Goal: Information Seeking & Learning: Check status

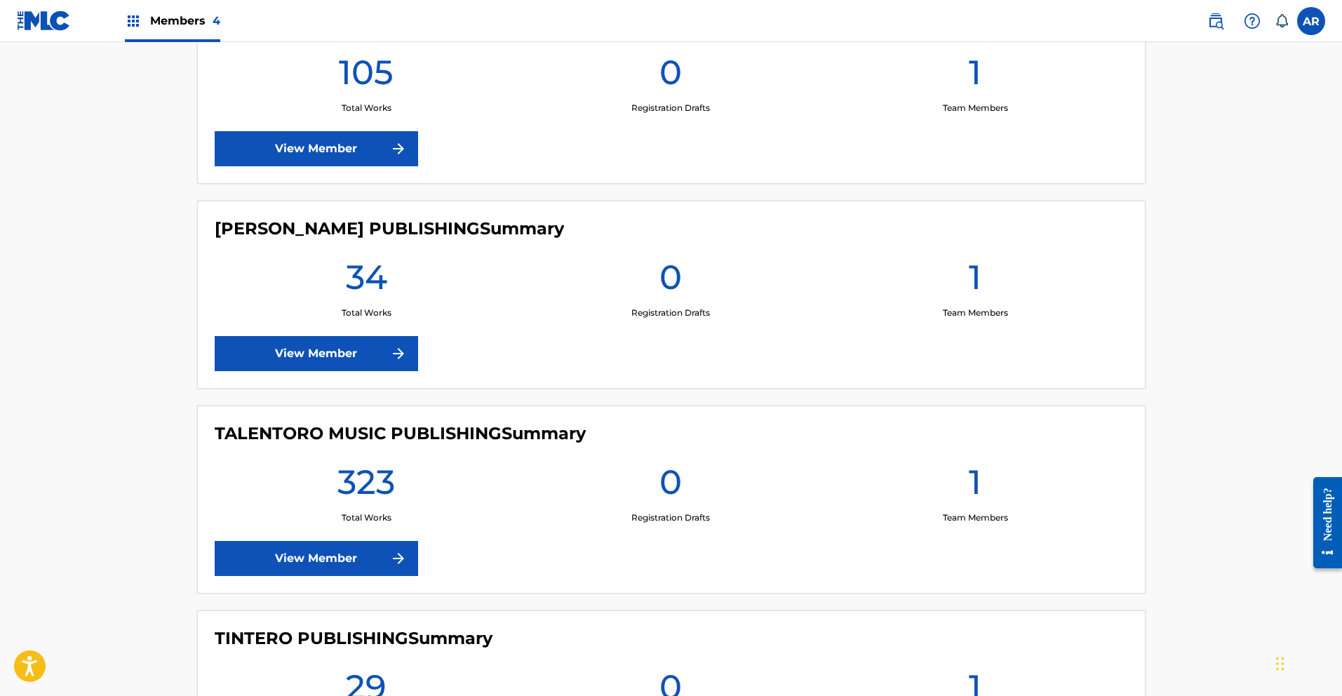
click at [369, 552] on link "View Member" at bounding box center [316, 558] width 203 height 35
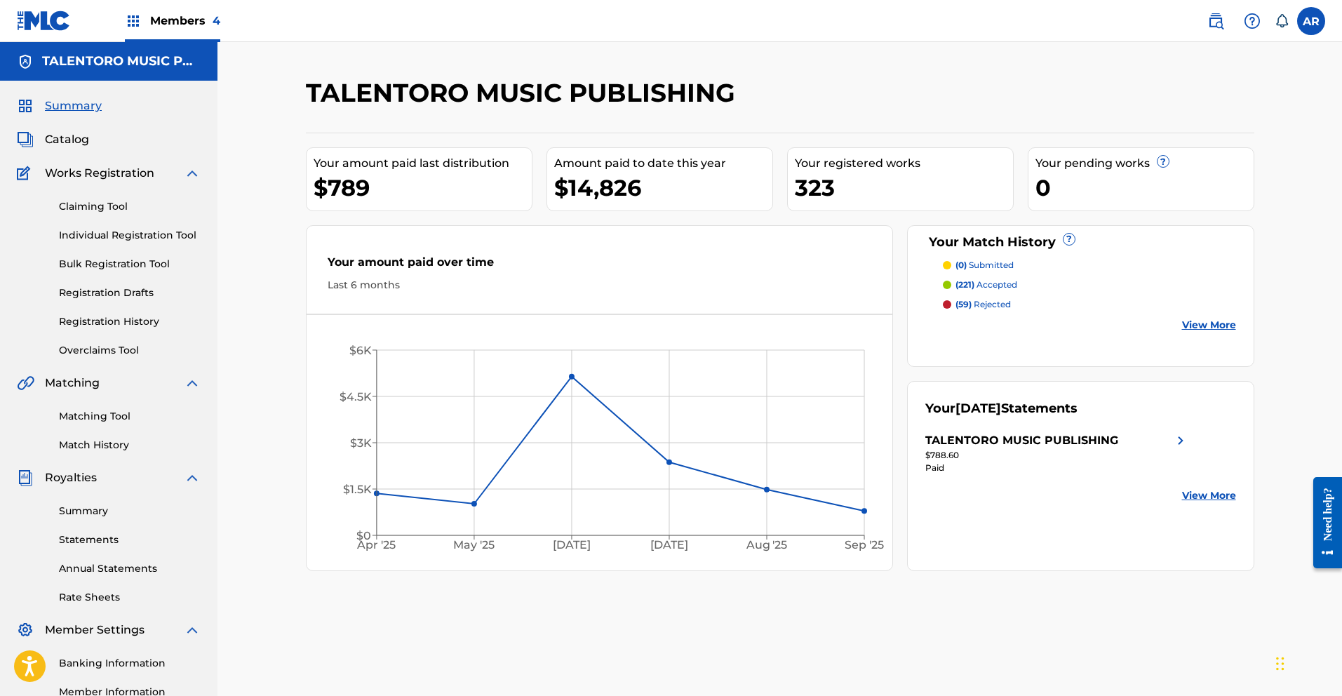
click at [981, 302] on p "(59) rejected" at bounding box center [982, 304] width 55 height 13
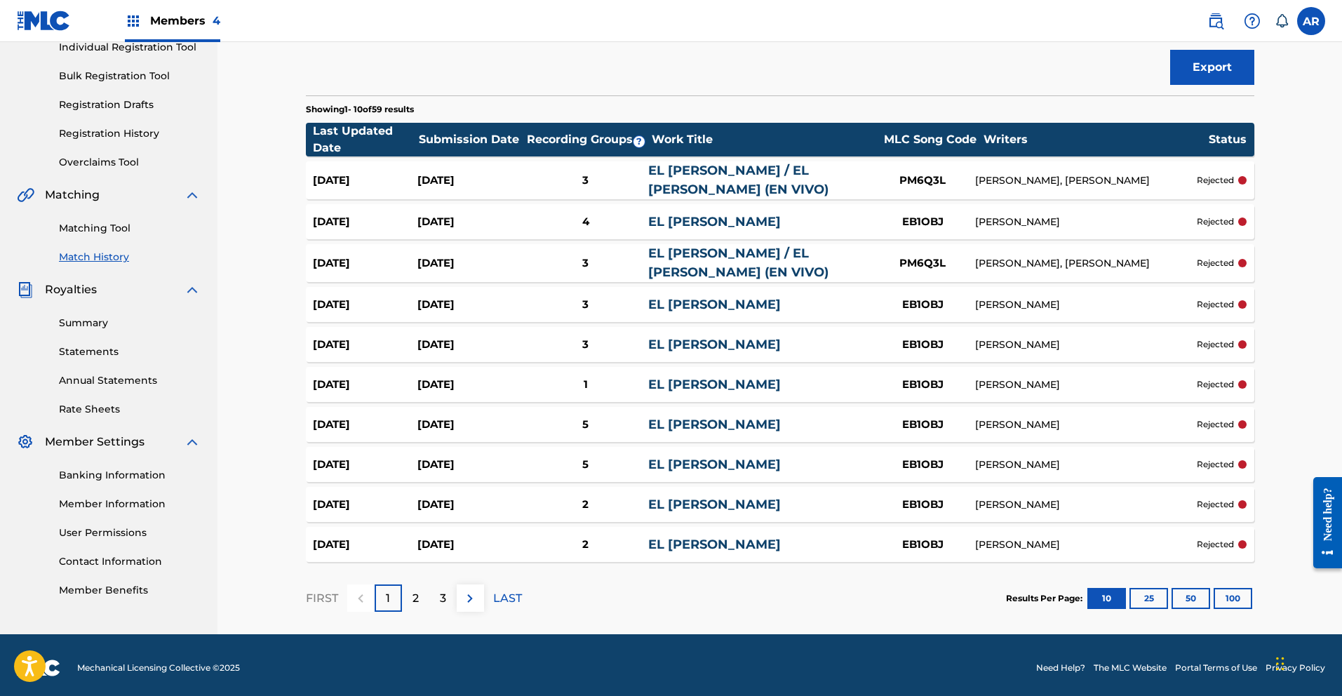
scroll to position [157, 0]
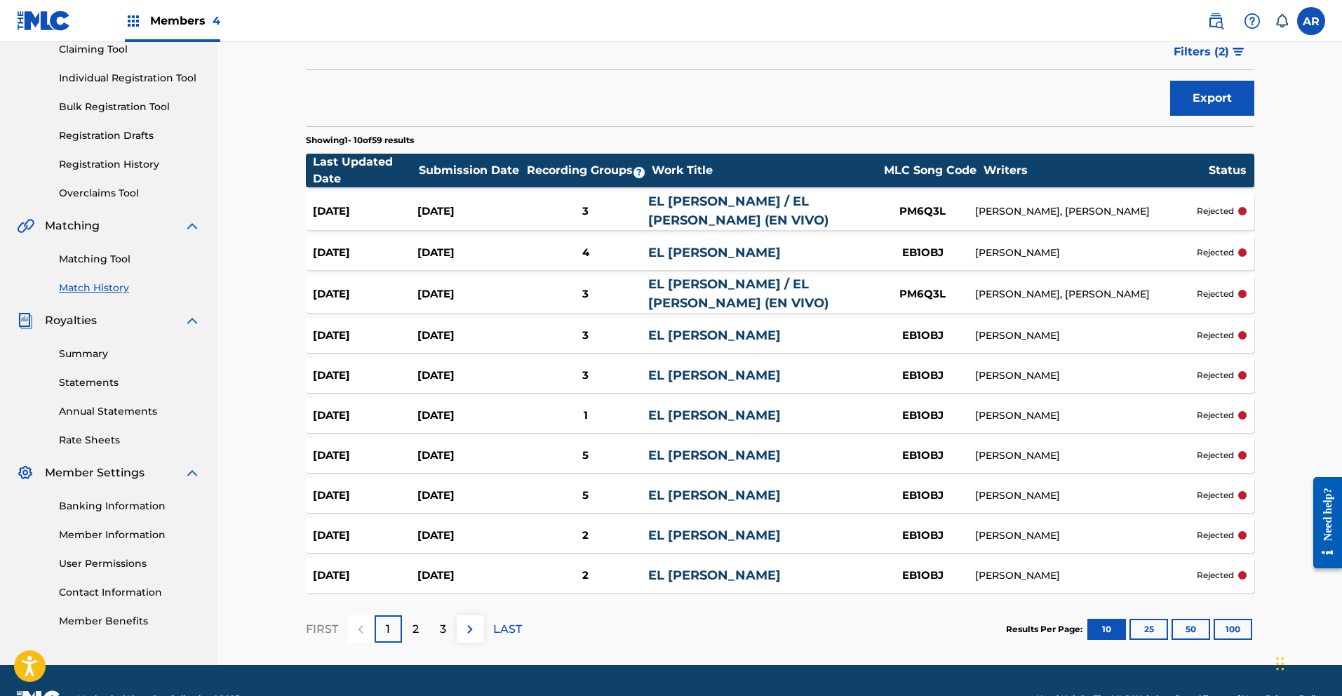
click at [422, 636] on div "2" at bounding box center [415, 628] width 27 height 27
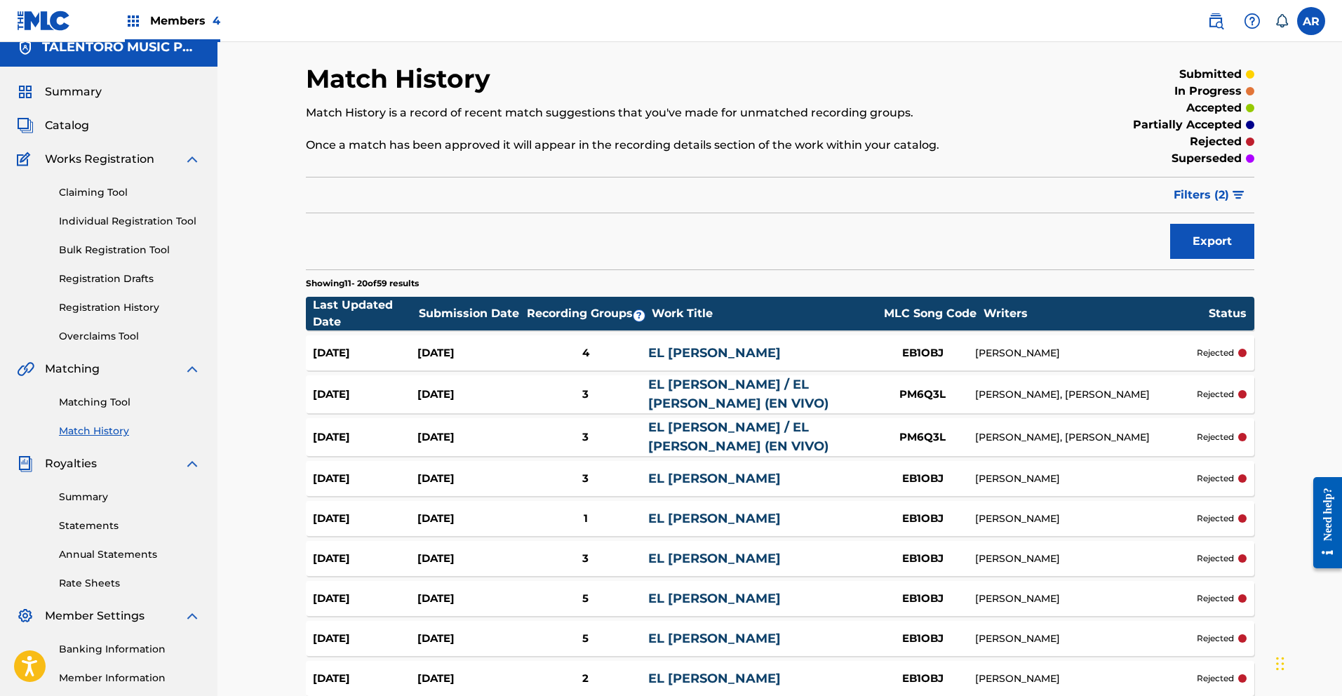
scroll to position [15, 0]
click at [1070, 96] on div "in progress" at bounding box center [1145, 90] width 218 height 17
click at [1006, 133] on div "Match History is a record of recent match suggestions that you've made for unma…" at bounding box center [671, 128] width 730 height 49
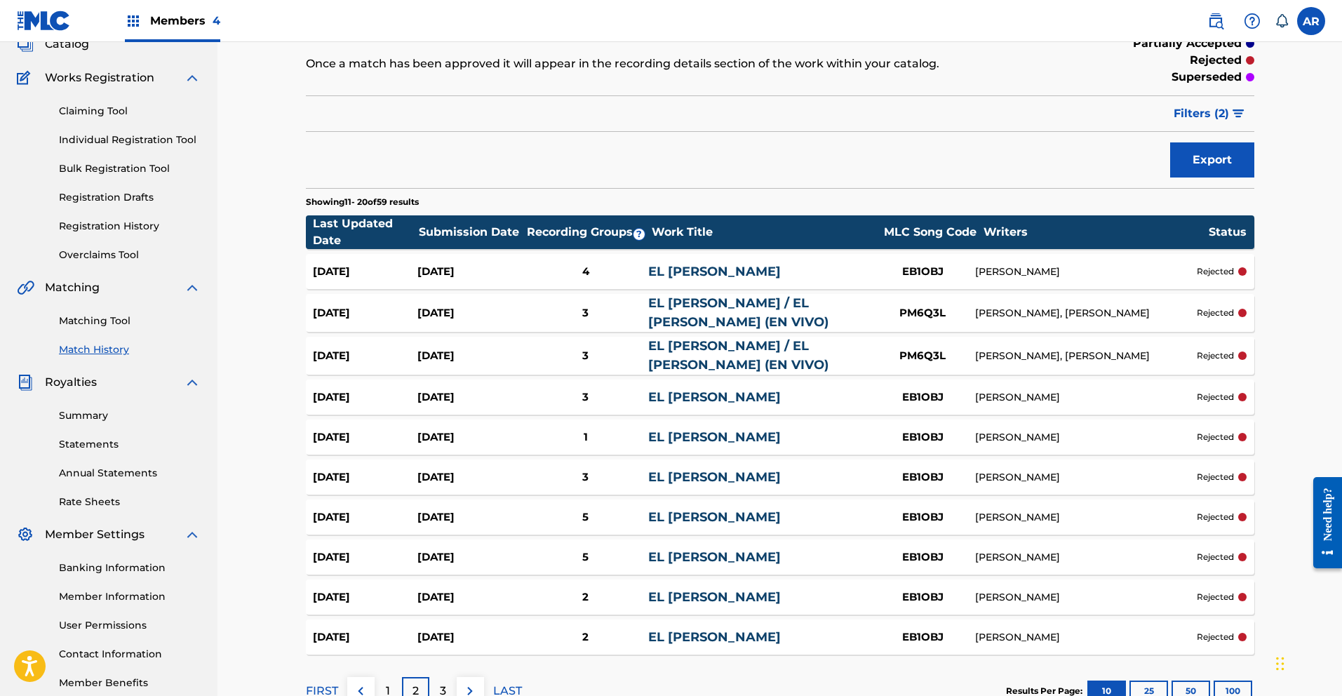
scroll to position [0, 0]
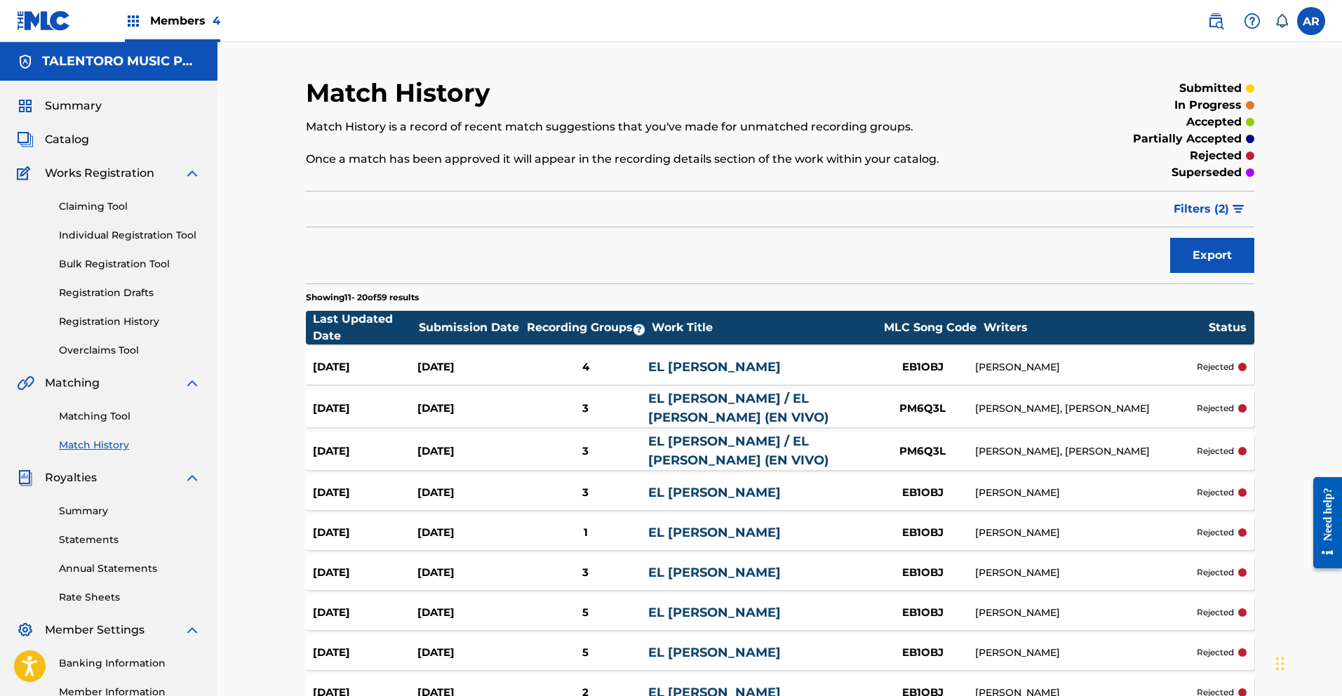
click at [105, 417] on link "Matching Tool" at bounding box center [130, 416] width 142 height 15
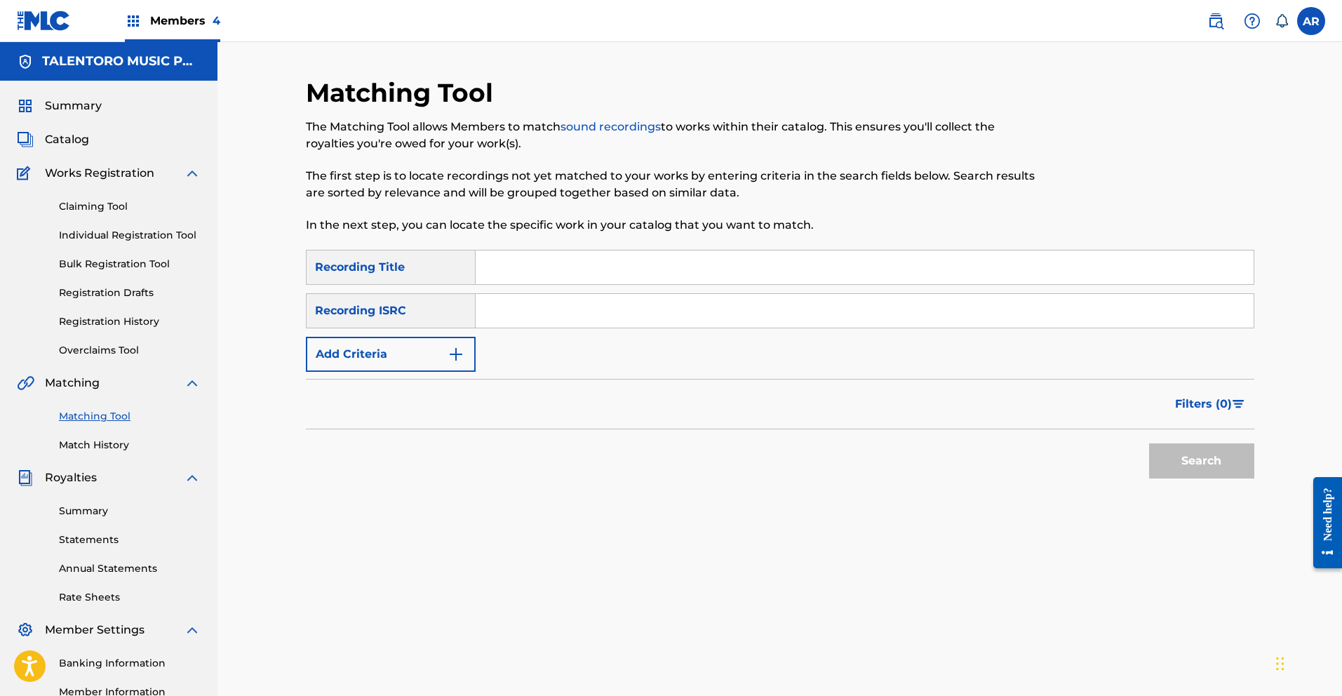
click at [574, 271] on input "Search Form" at bounding box center [865, 267] width 778 height 34
type input "El [PERSON_NAME]"
click at [1178, 472] on button "Search" at bounding box center [1201, 460] width 105 height 35
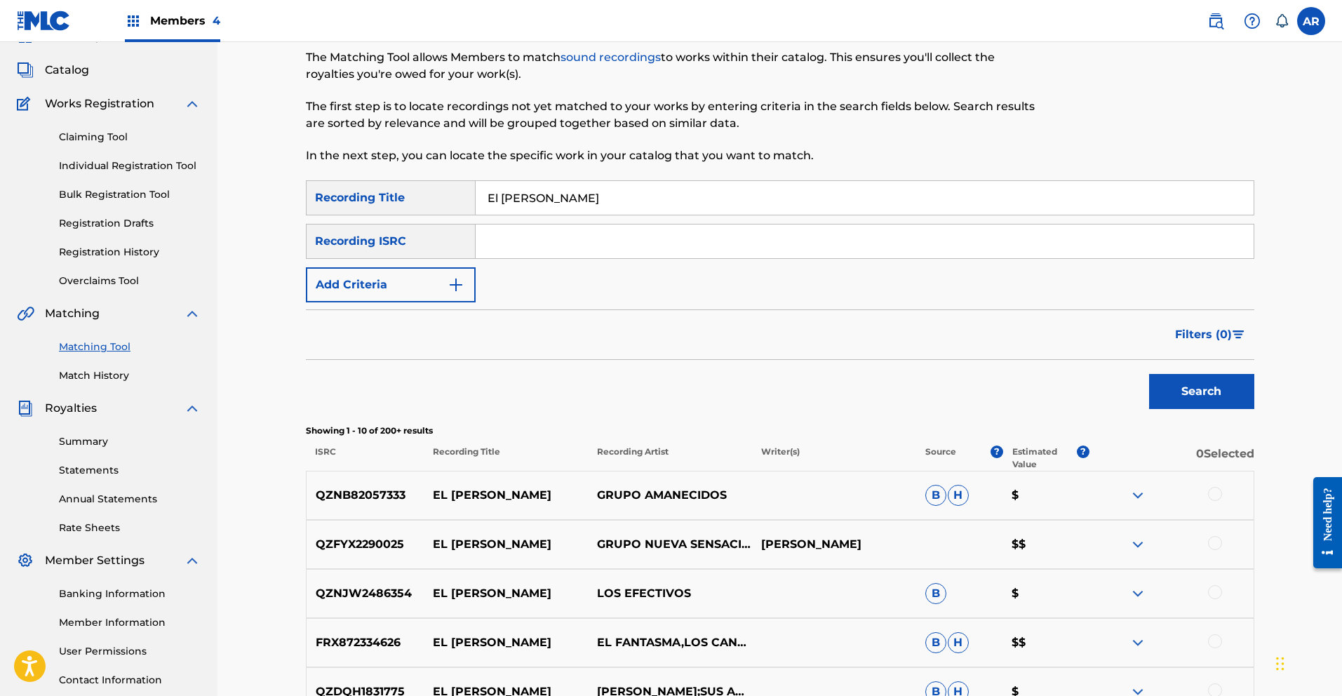
scroll to position [76, 0]
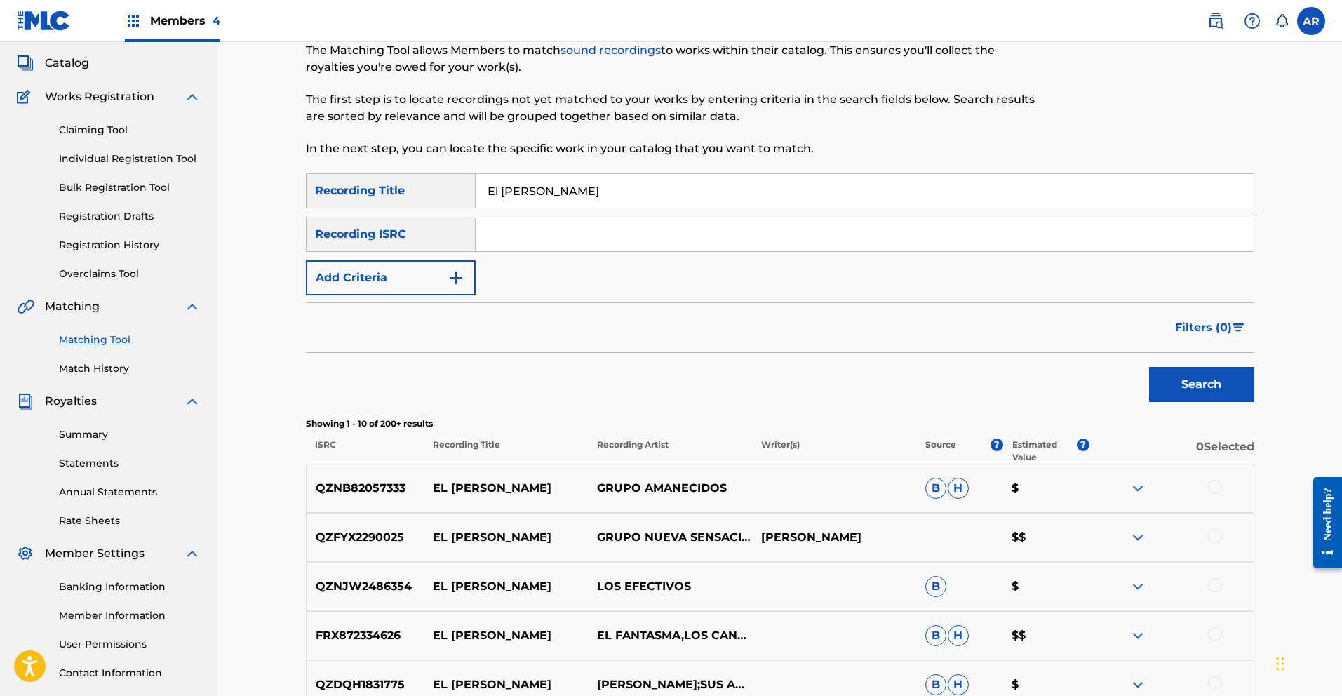
click at [1235, 321] on button "Filters ( 0 )" at bounding box center [1210, 327] width 88 height 35
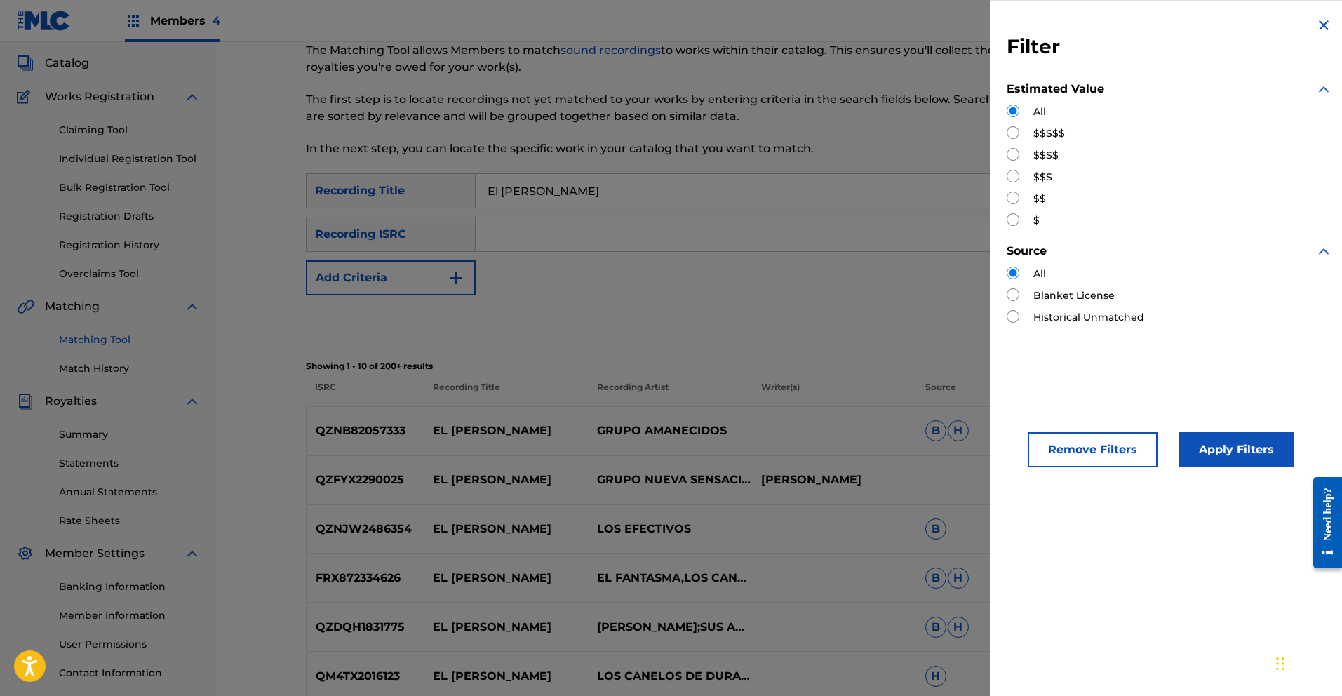
click at [1009, 156] on input "Search Form" at bounding box center [1013, 154] width 13 height 13
radio input "true"
click at [1233, 441] on button "Apply Filters" at bounding box center [1236, 449] width 116 height 35
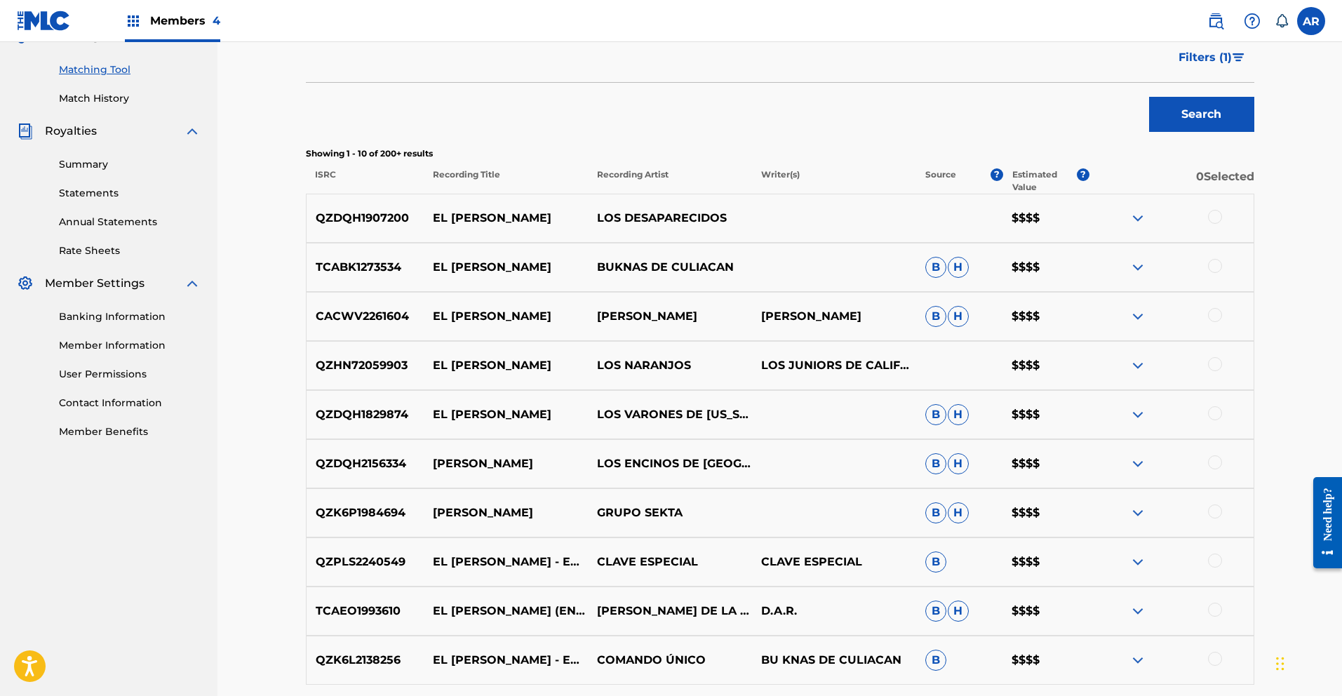
scroll to position [452, 0]
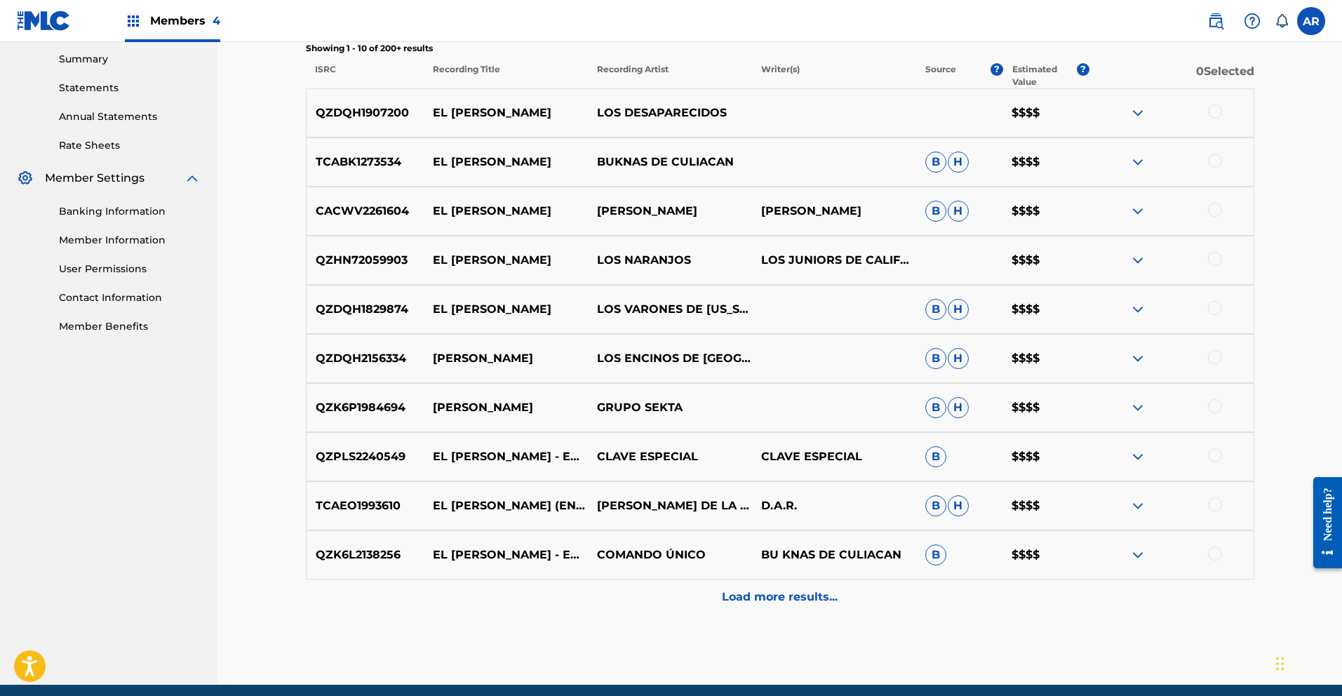
click at [1140, 409] on img at bounding box center [1137, 407] width 17 height 17
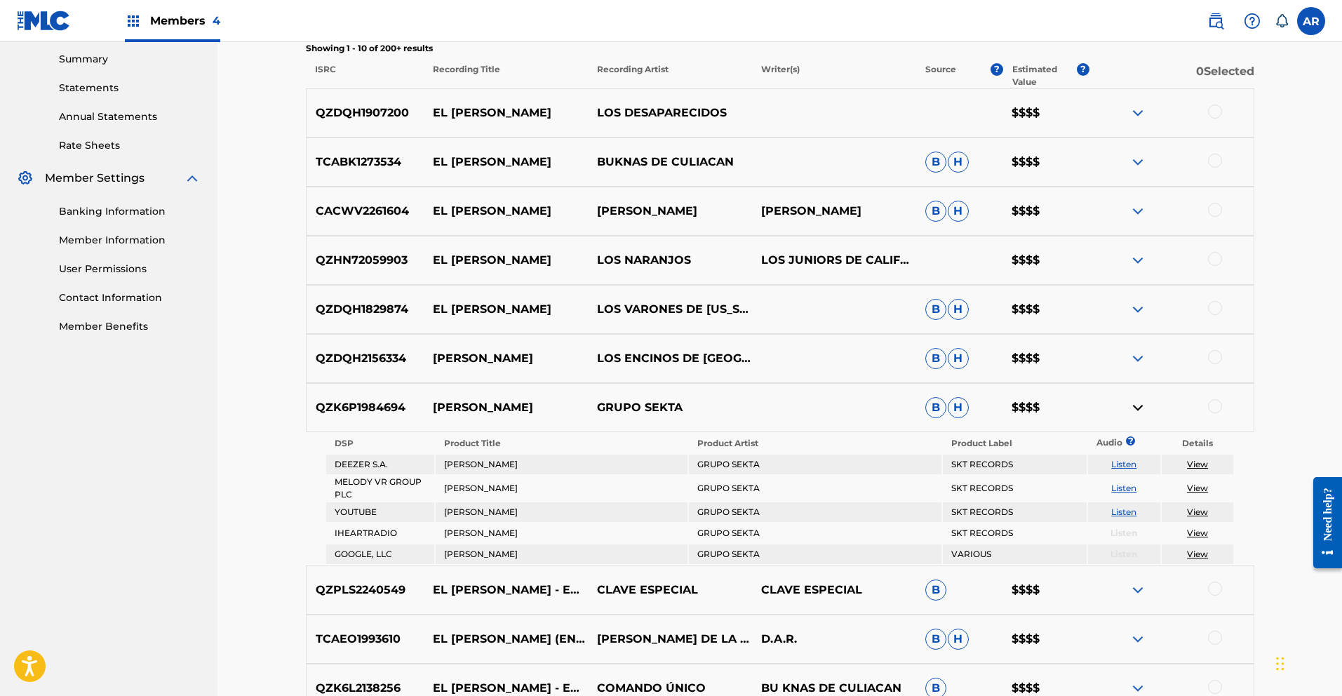
click at [1140, 409] on img at bounding box center [1137, 407] width 17 height 17
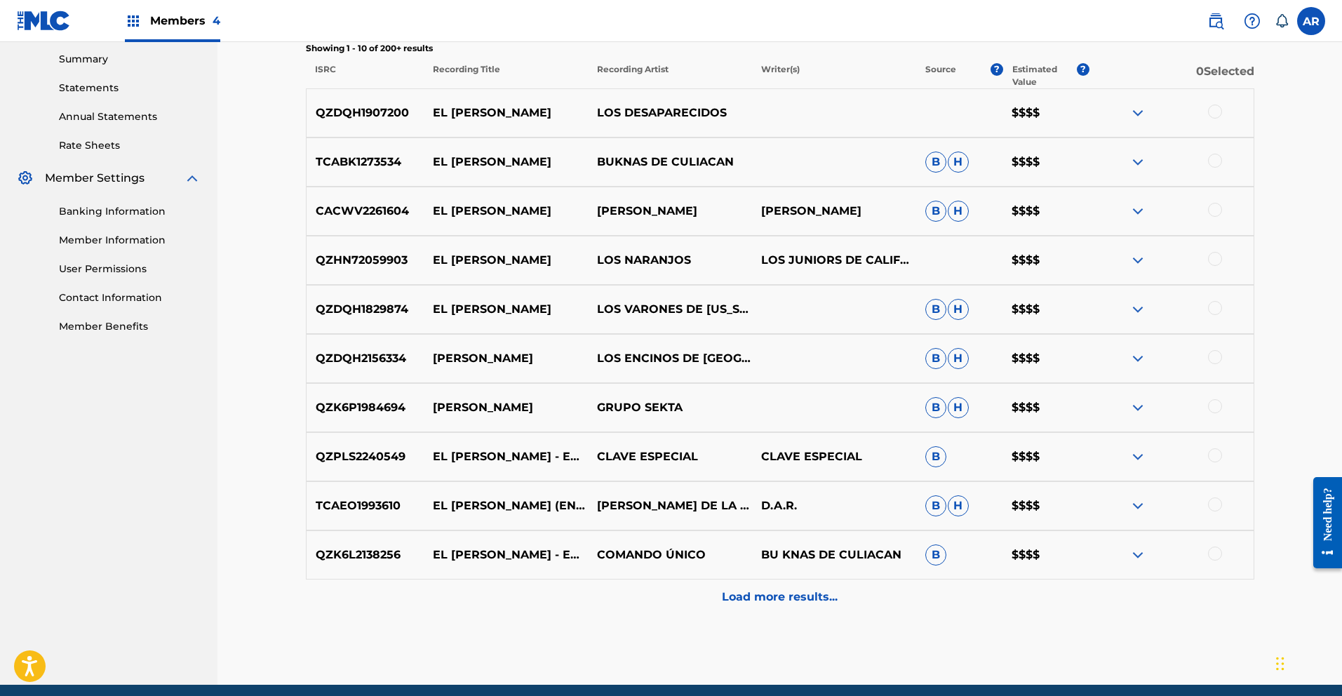
click at [1140, 409] on img at bounding box center [1137, 407] width 17 height 17
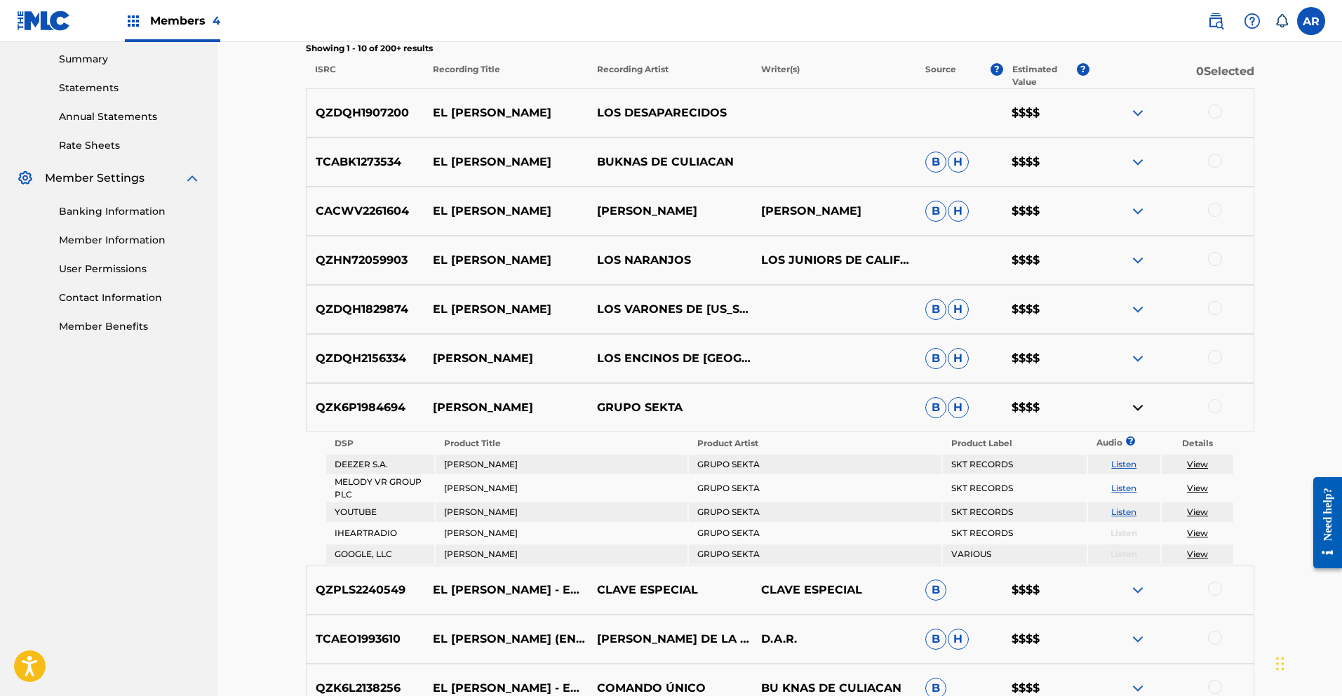
click at [1136, 405] on img at bounding box center [1137, 407] width 17 height 17
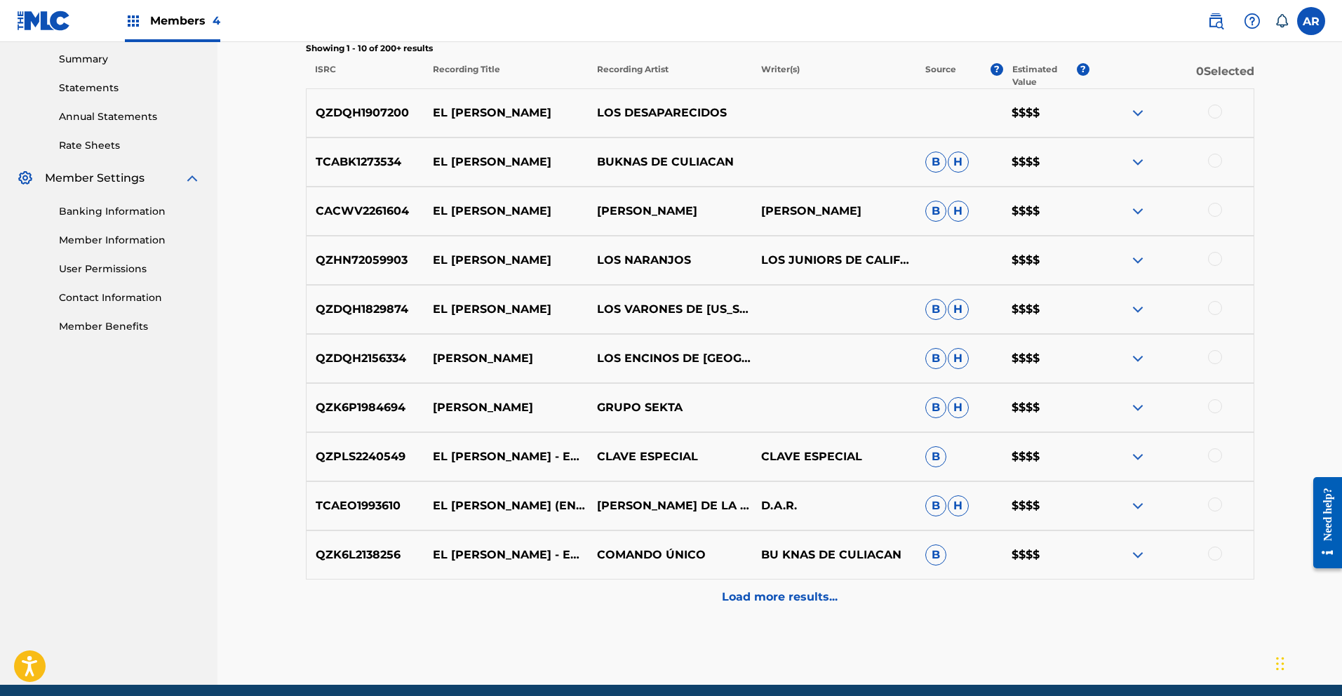
click at [1136, 456] on img at bounding box center [1137, 456] width 17 height 17
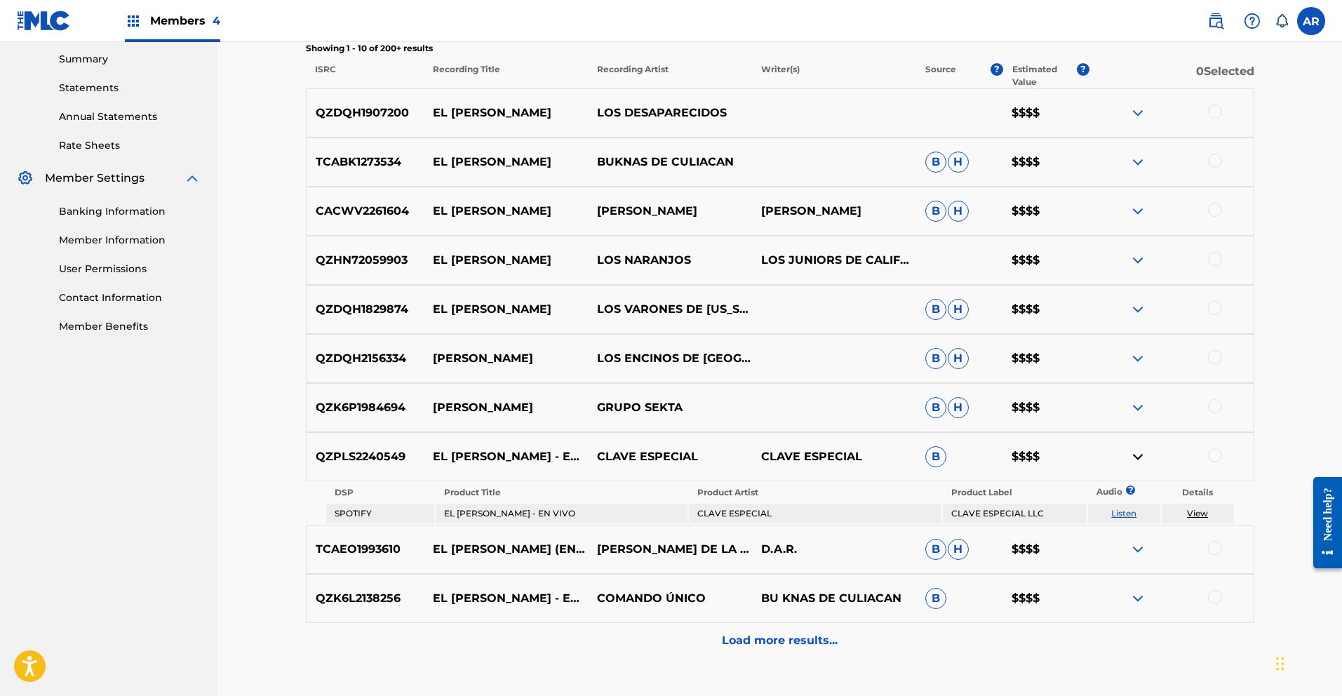
click at [1138, 454] on img at bounding box center [1137, 456] width 17 height 17
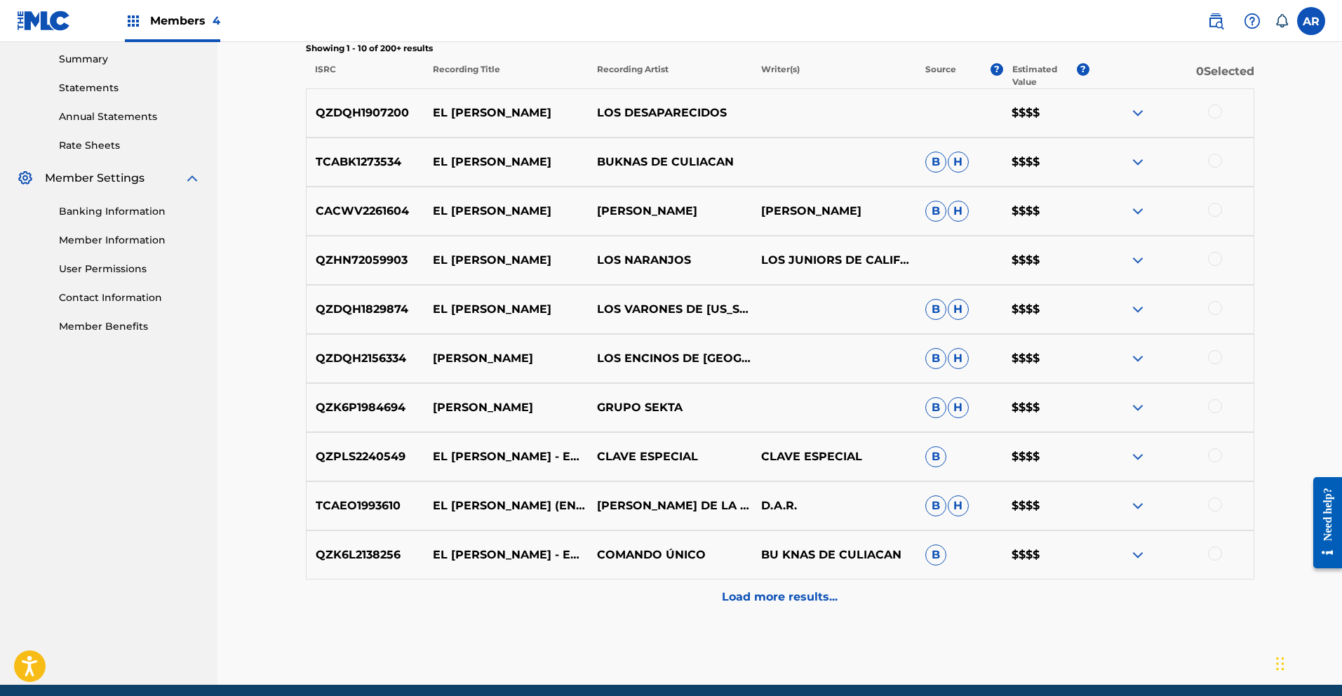
click at [1138, 459] on img at bounding box center [1137, 456] width 17 height 17
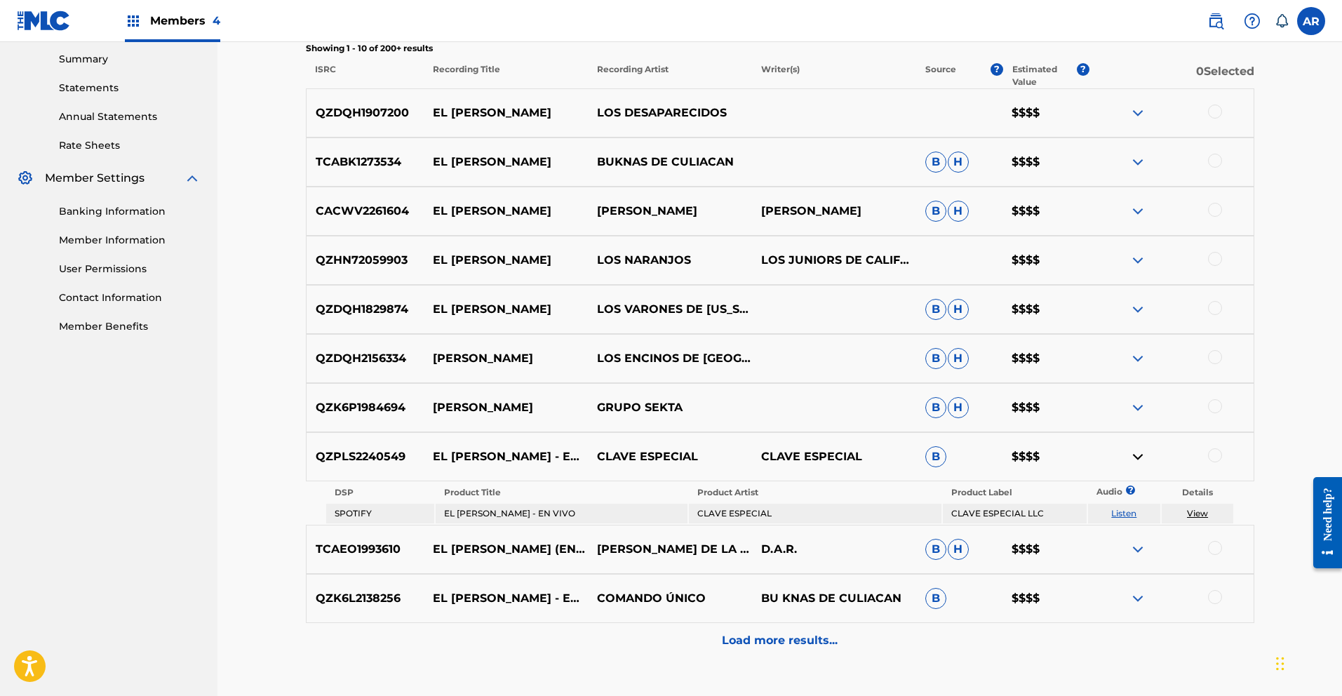
click at [1138, 459] on img at bounding box center [1137, 456] width 17 height 17
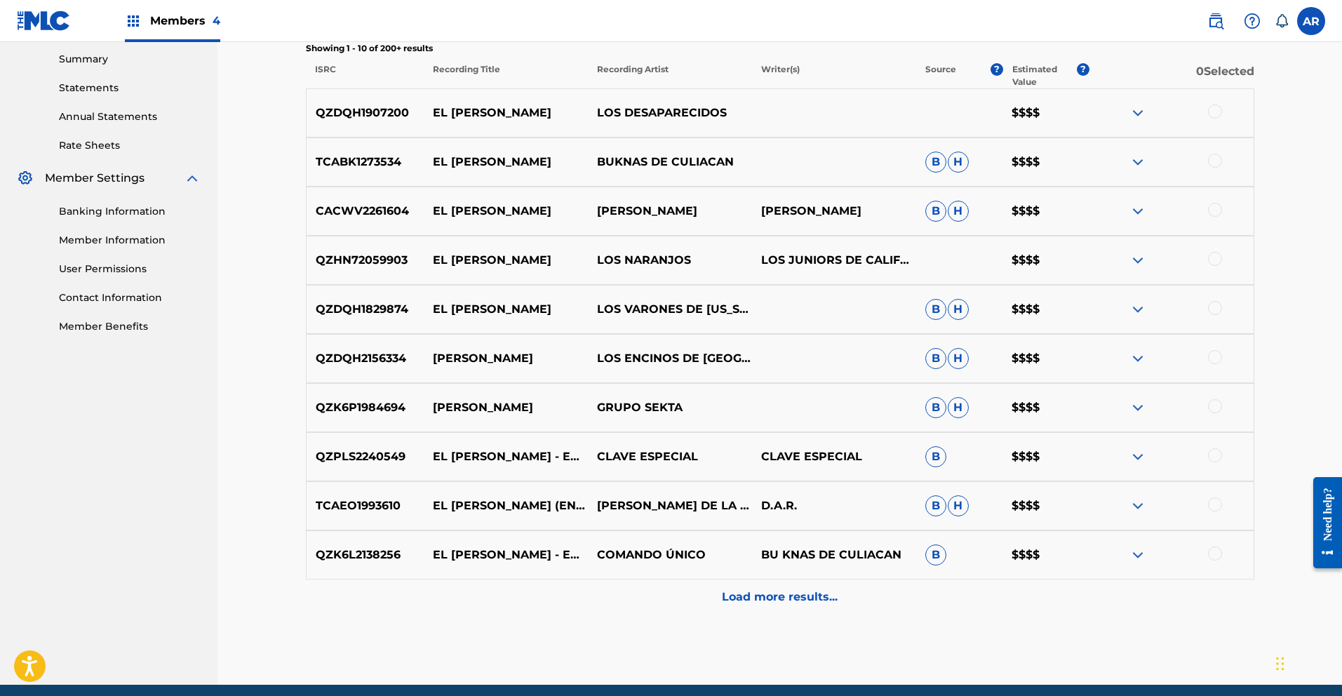
click at [1138, 459] on img at bounding box center [1137, 456] width 17 height 17
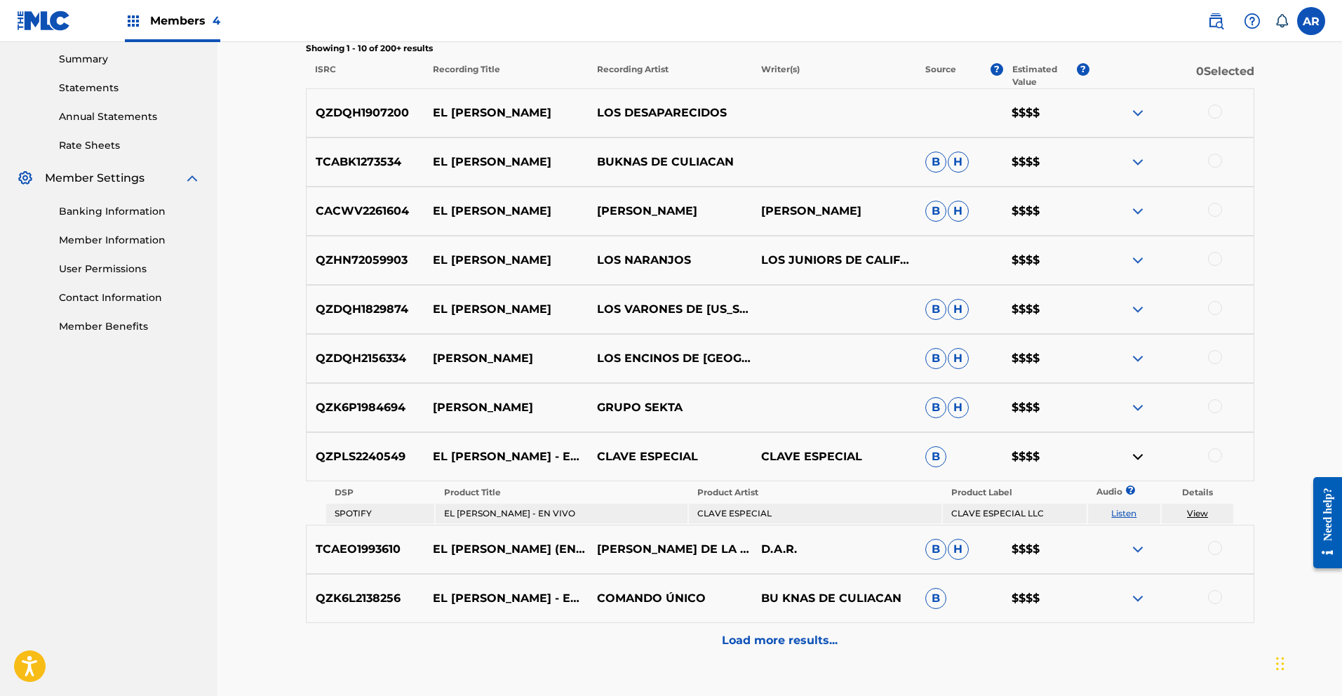
click at [1124, 513] on link "Listen" at bounding box center [1123, 513] width 25 height 11
click at [1137, 454] on img at bounding box center [1137, 456] width 17 height 17
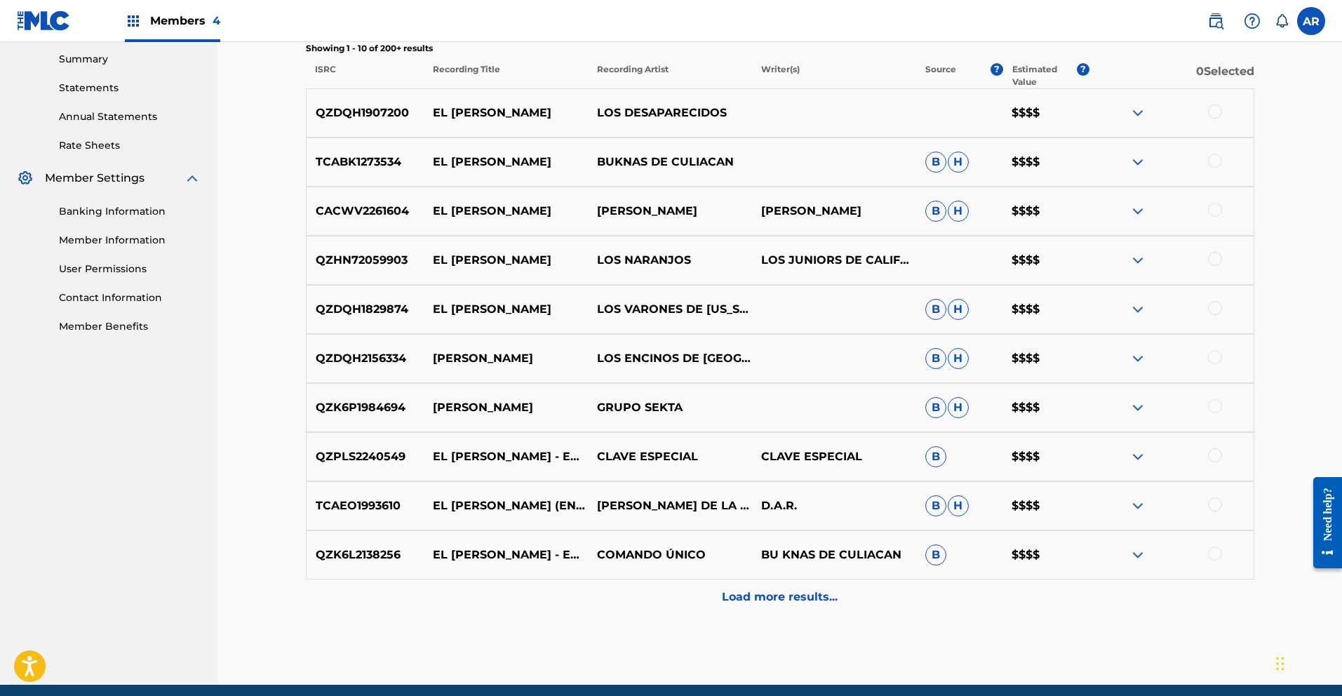
click at [1138, 457] on img at bounding box center [1137, 456] width 17 height 17
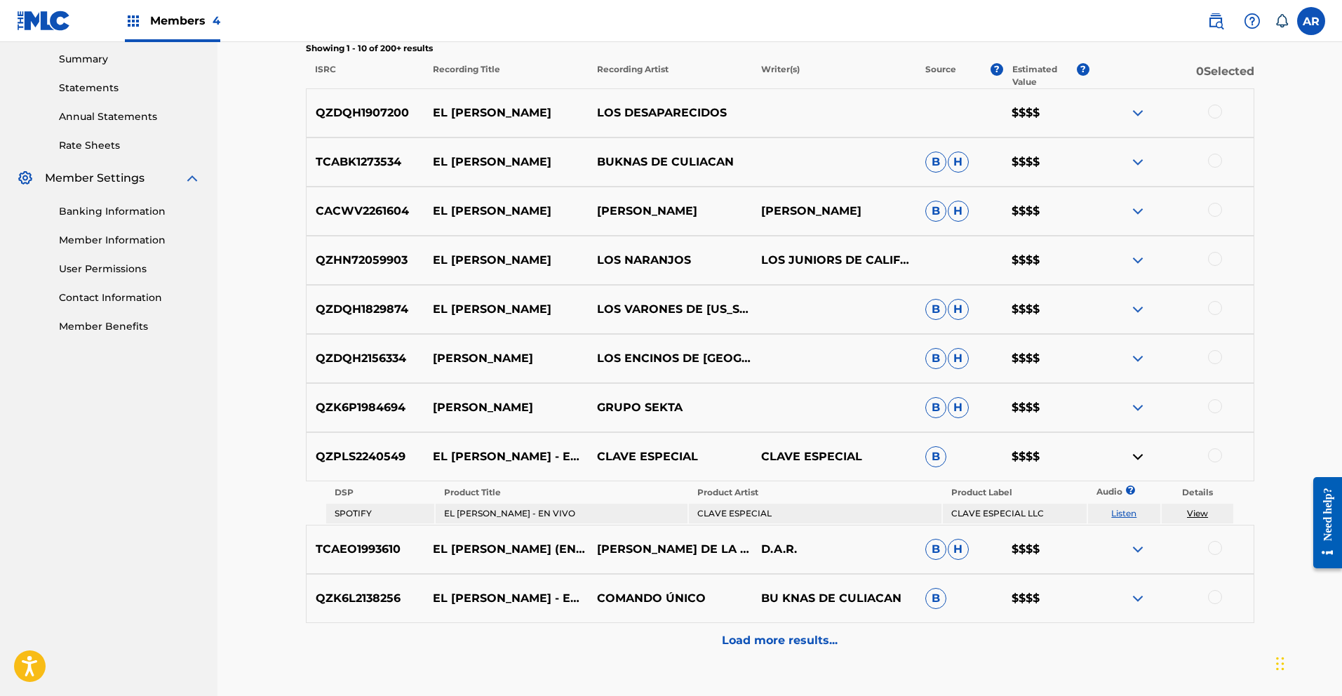
click at [1140, 456] on img at bounding box center [1137, 456] width 17 height 17
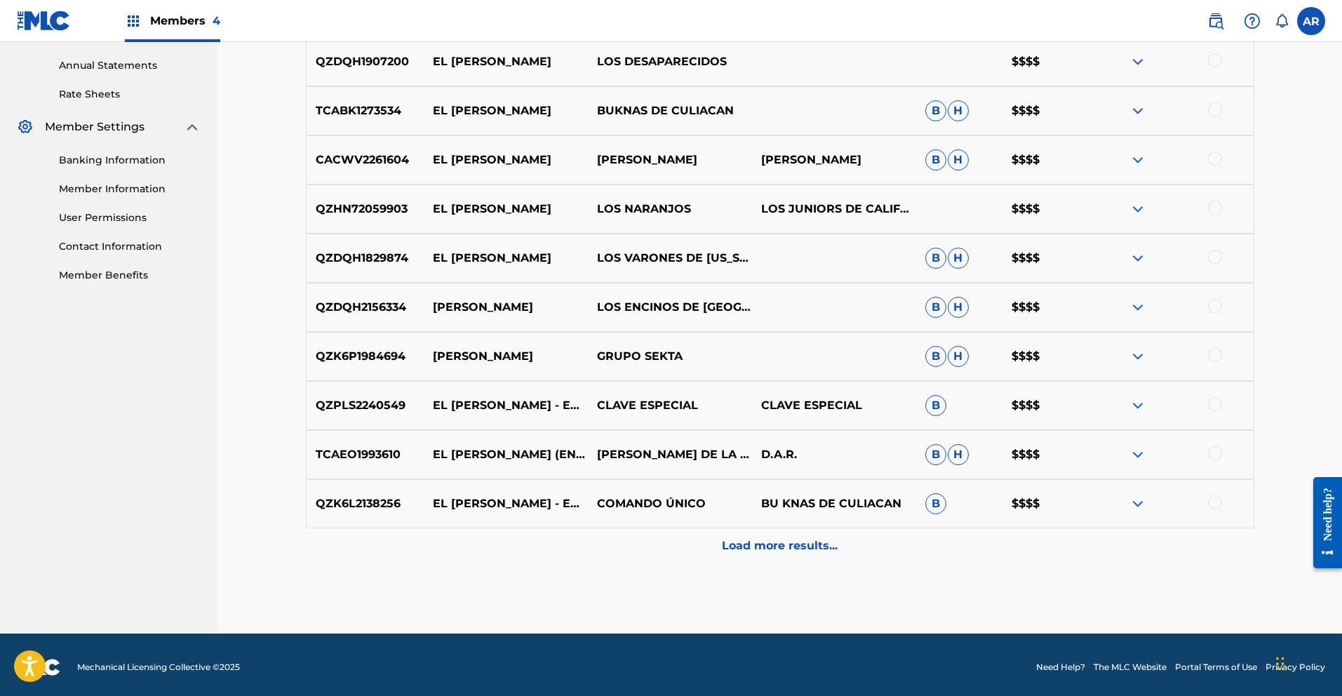
scroll to position [508, 0]
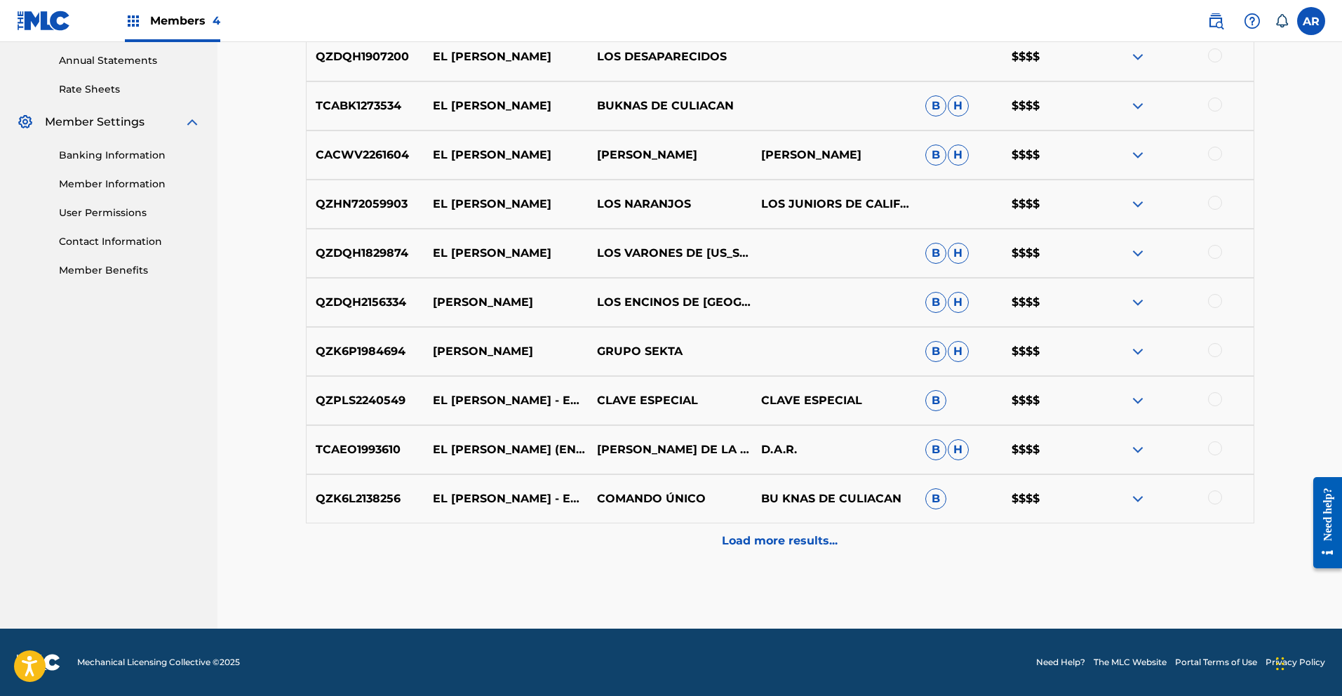
click at [1138, 497] on img at bounding box center [1137, 498] width 17 height 17
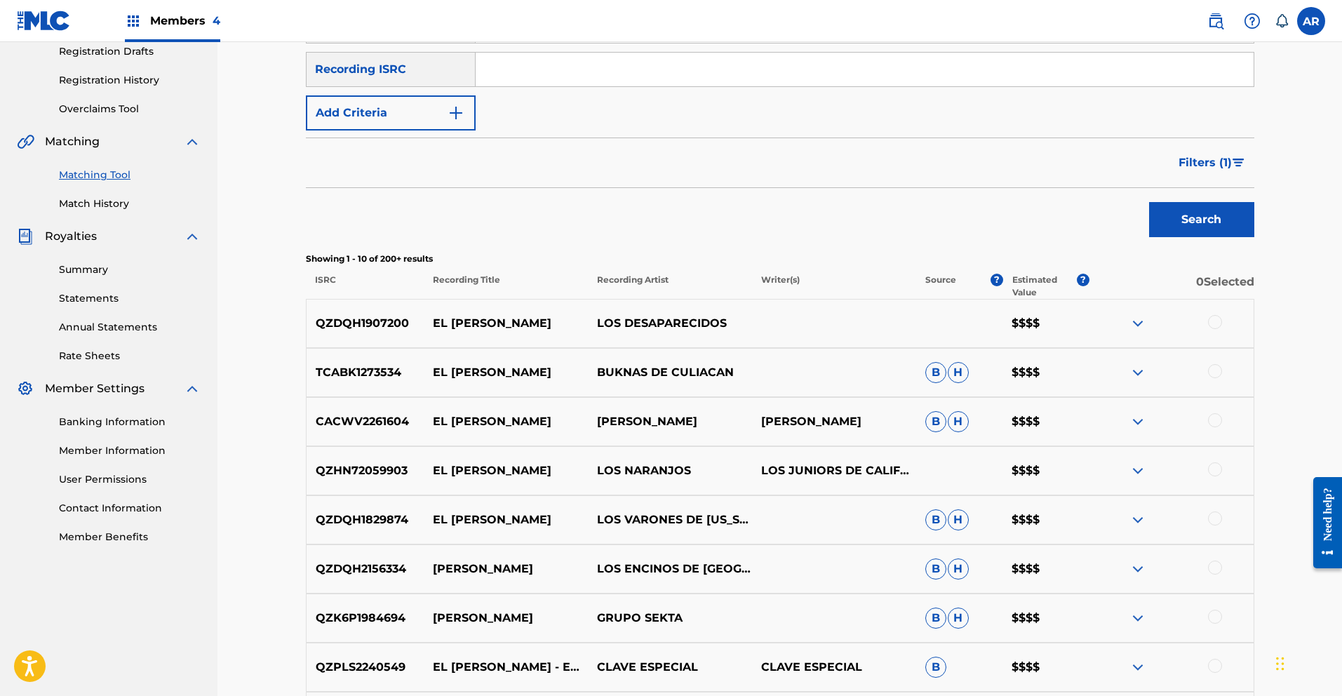
scroll to position [0, 0]
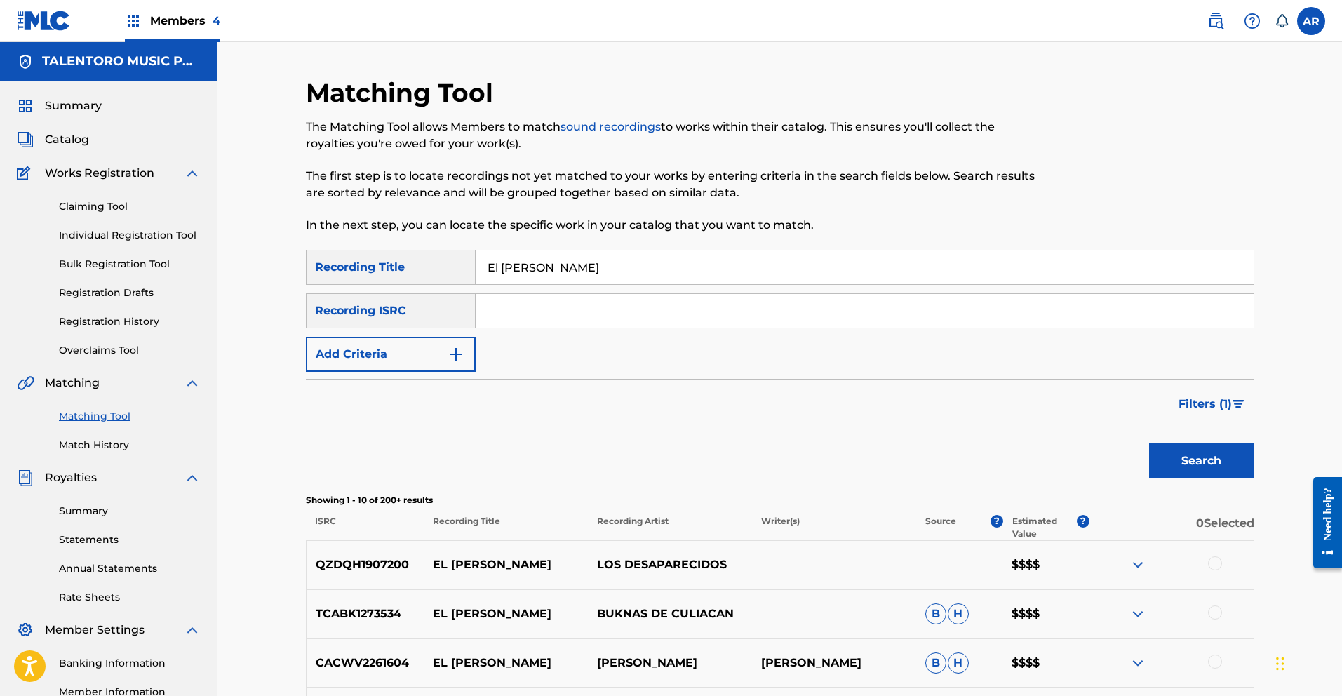
click at [105, 441] on link "Match History" at bounding box center [130, 445] width 142 height 15
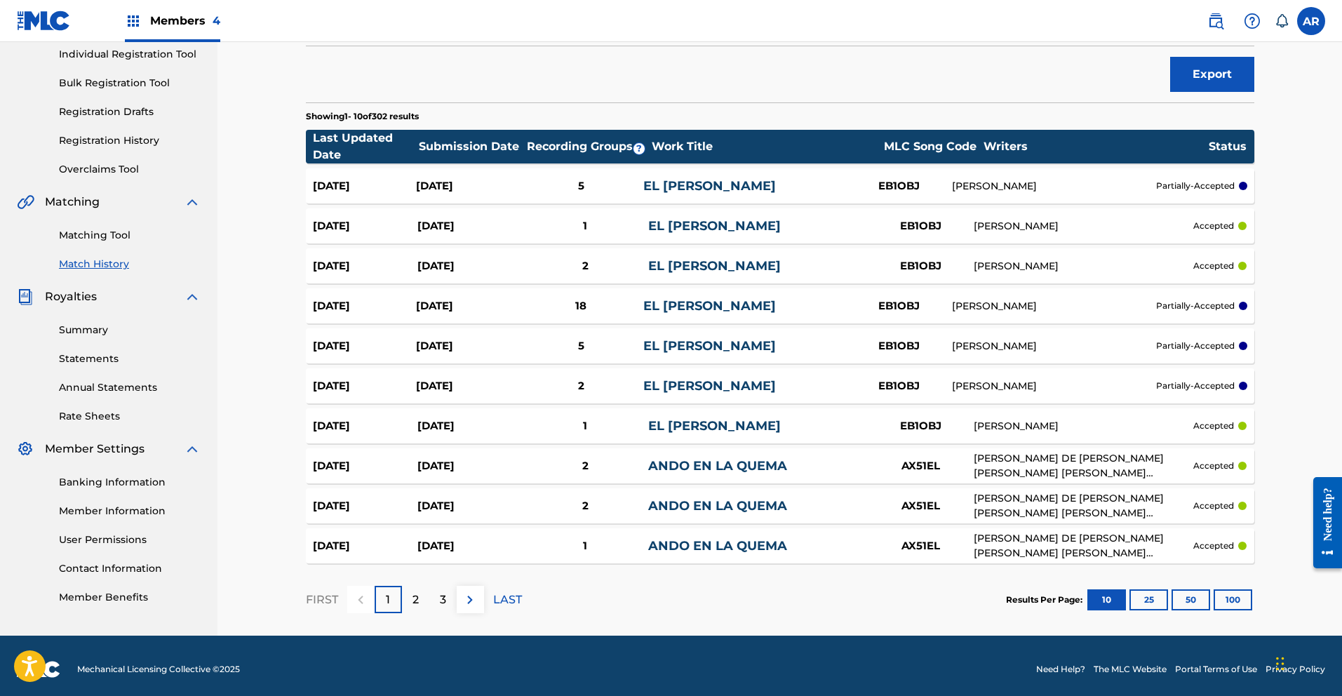
scroll to position [188, 0]
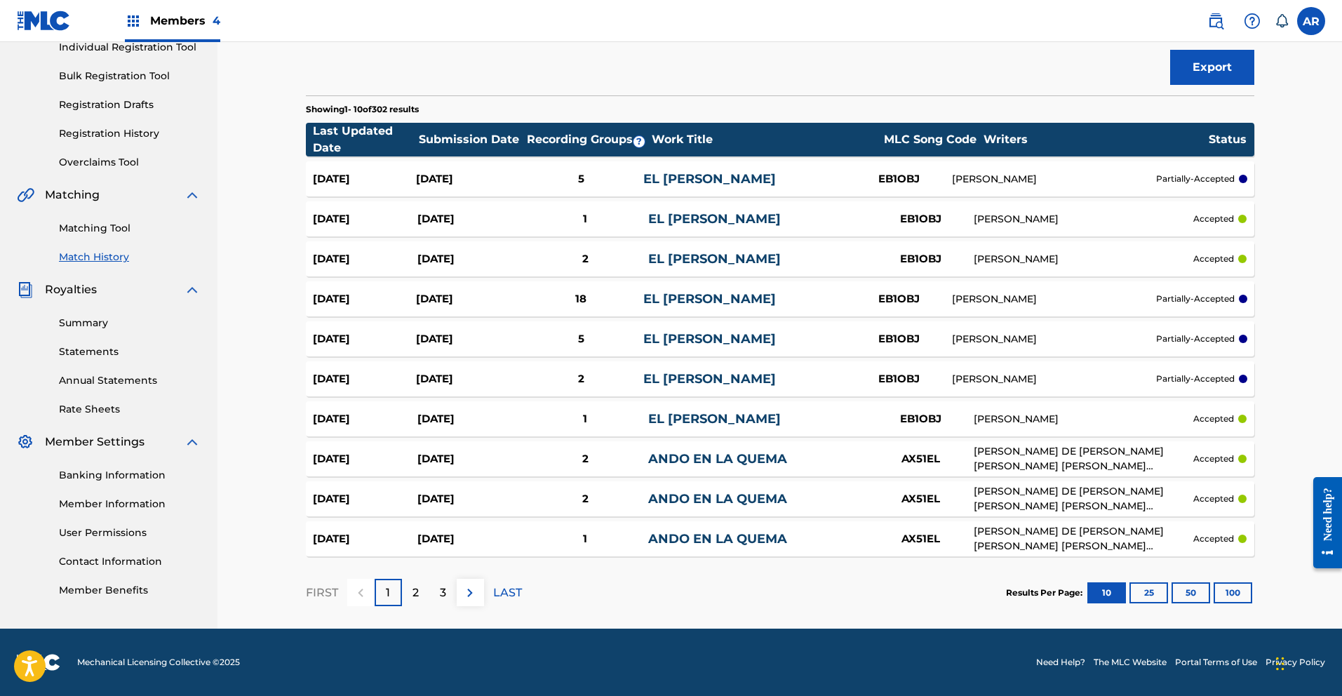
click at [702, 379] on link "EL [PERSON_NAME]" at bounding box center [709, 378] width 133 height 15
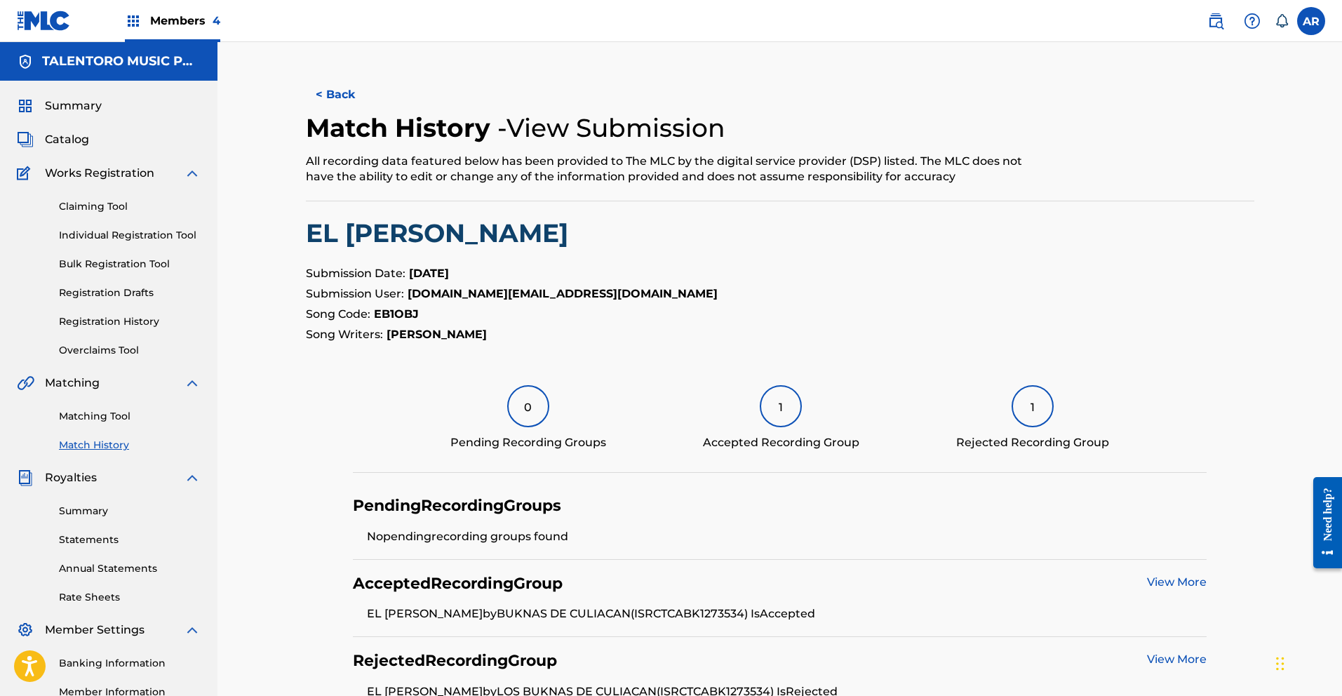
click at [340, 94] on button "< Back" at bounding box center [348, 94] width 84 height 35
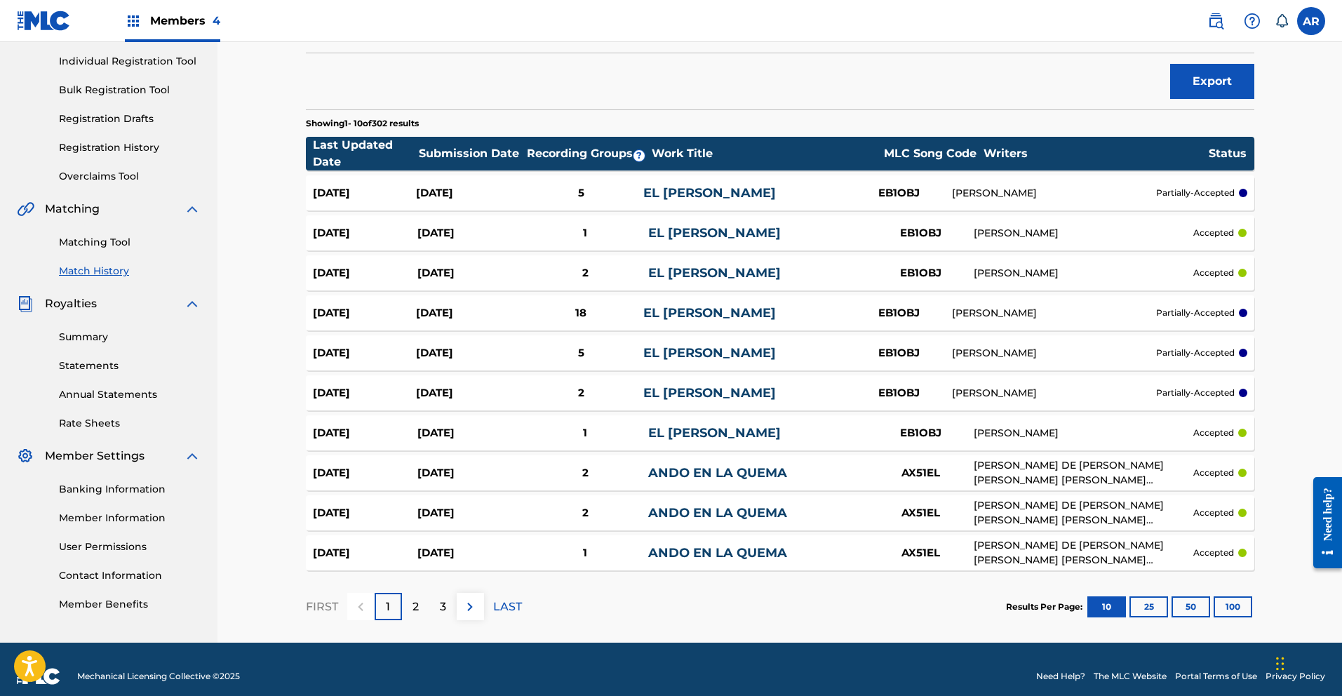
scroll to position [188, 0]
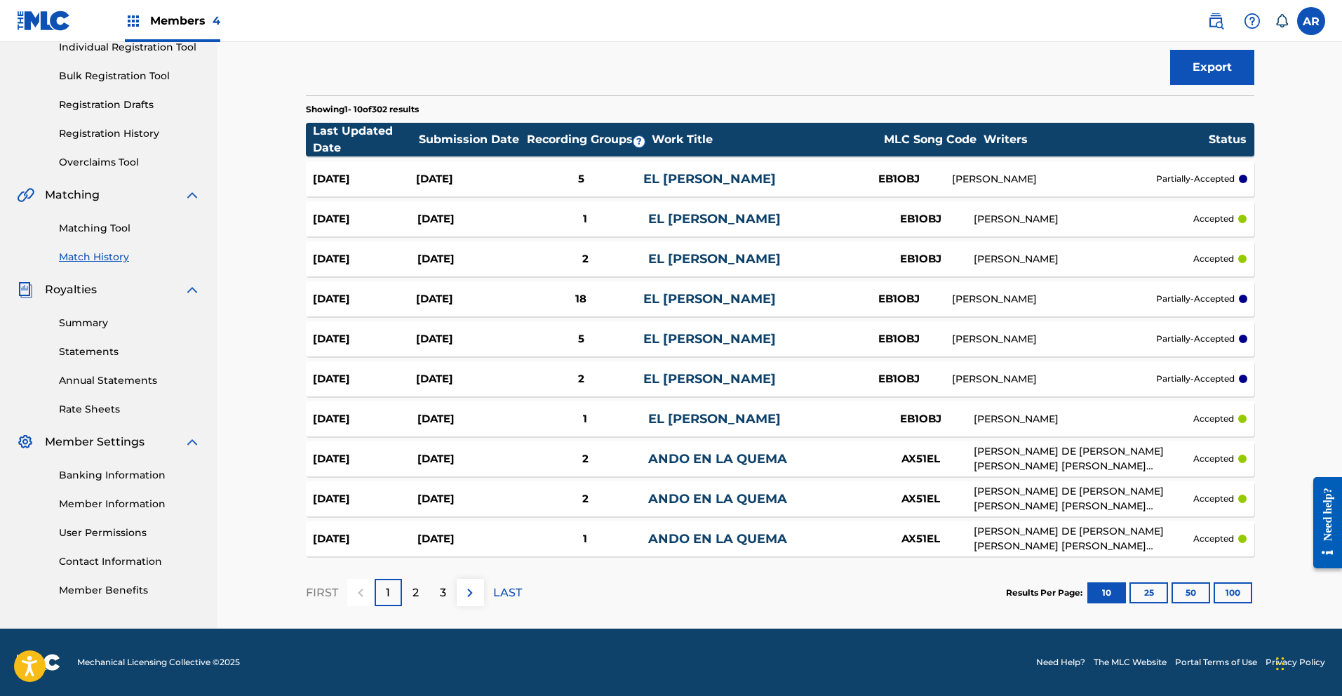
click at [707, 172] on link "EL [PERSON_NAME]" at bounding box center [709, 178] width 133 height 15
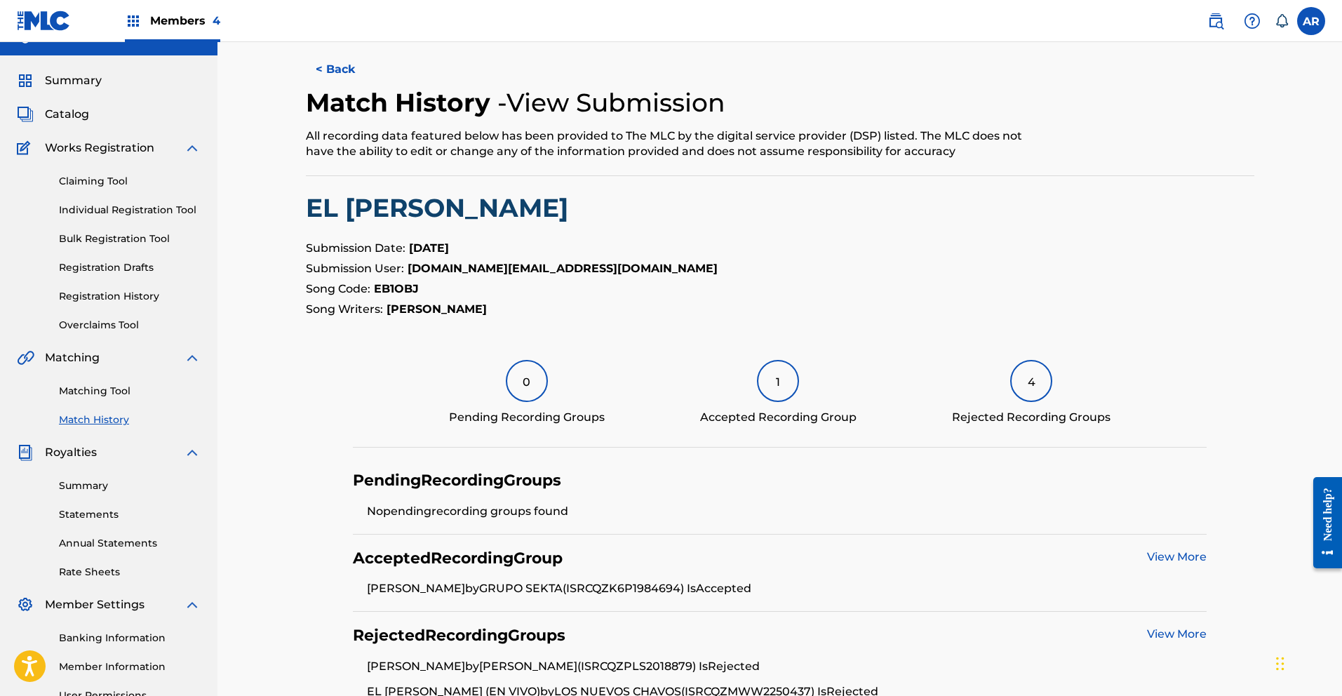
scroll to position [22, 0]
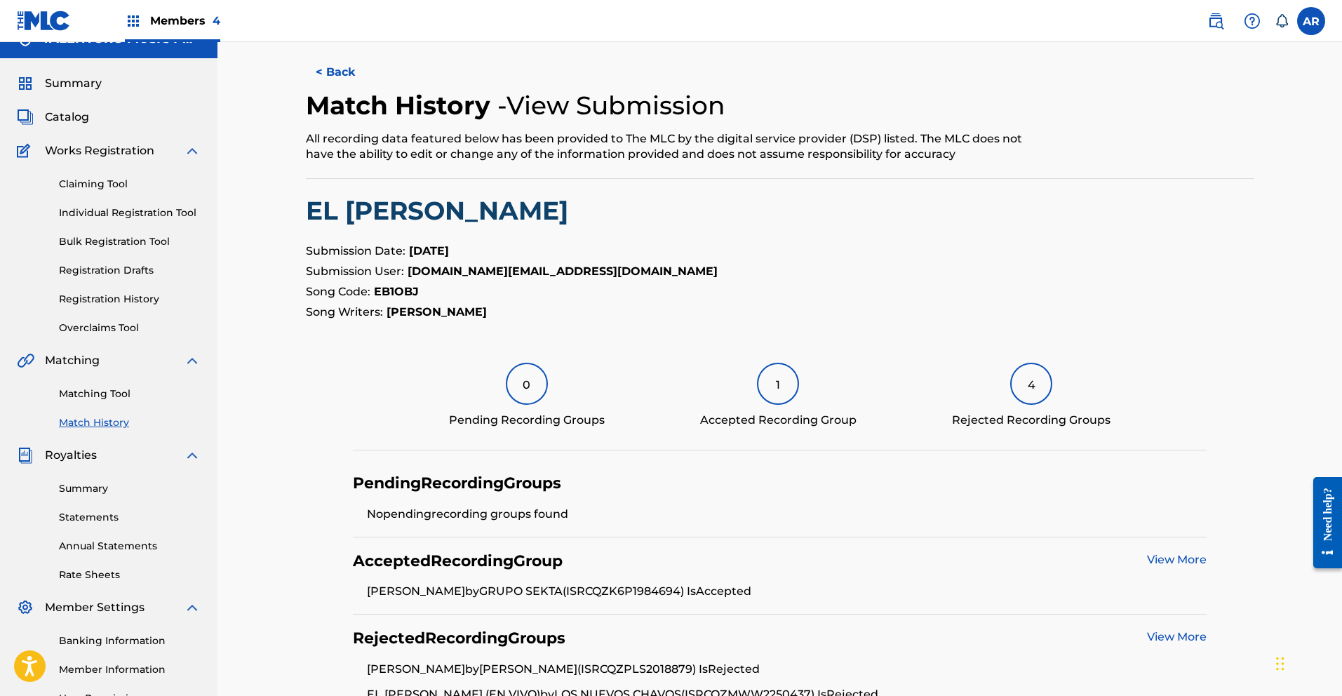
click at [315, 65] on button "< Back" at bounding box center [348, 72] width 84 height 35
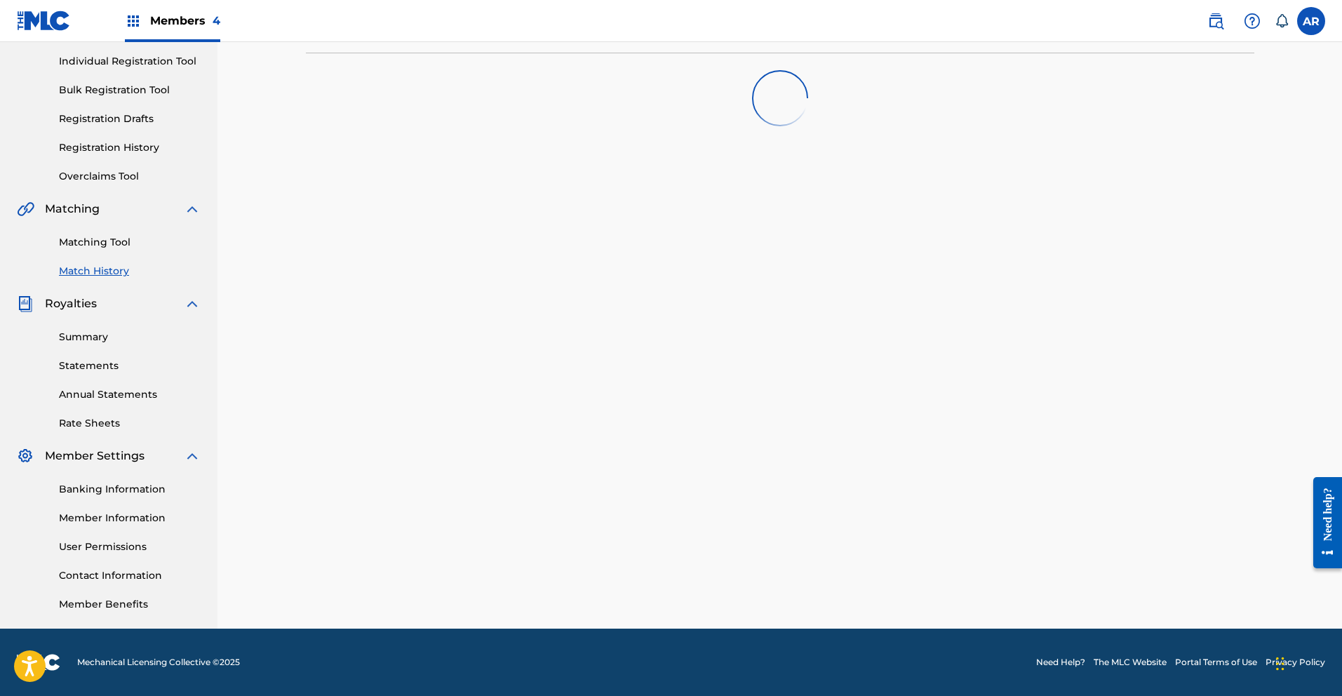
scroll to position [188, 0]
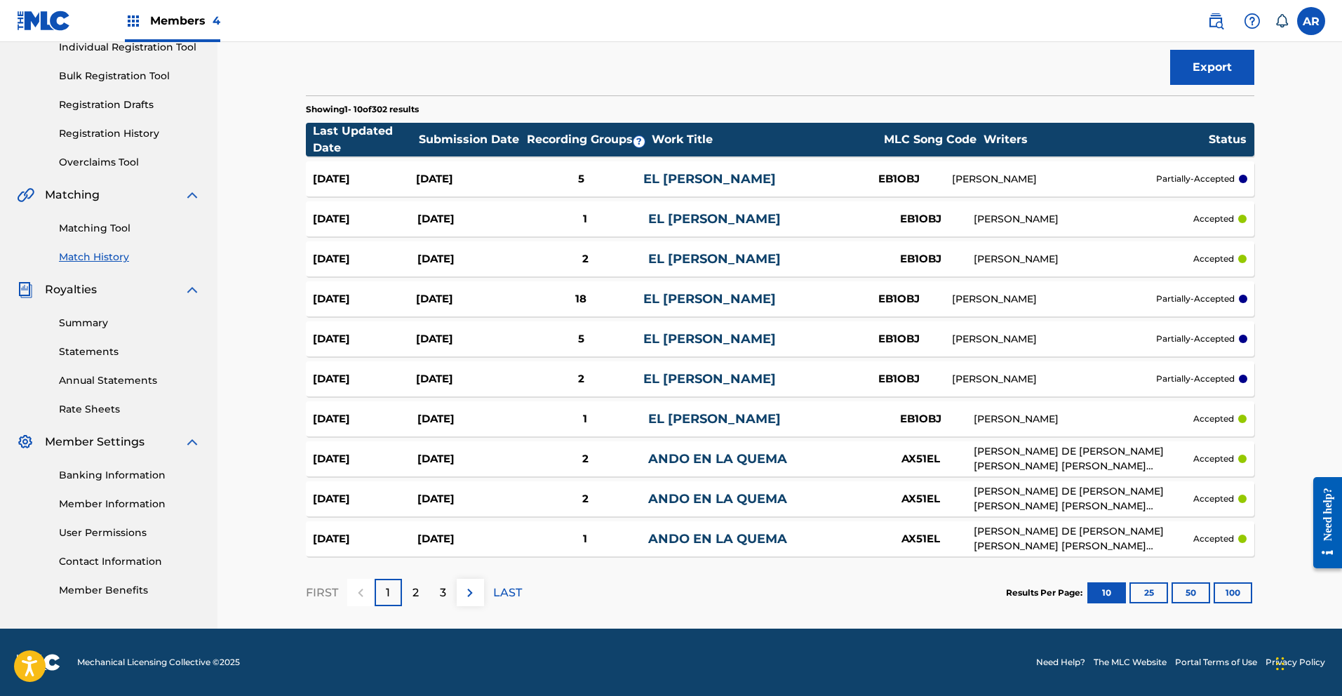
click at [722, 181] on link "EL [PERSON_NAME]" at bounding box center [709, 178] width 133 height 15
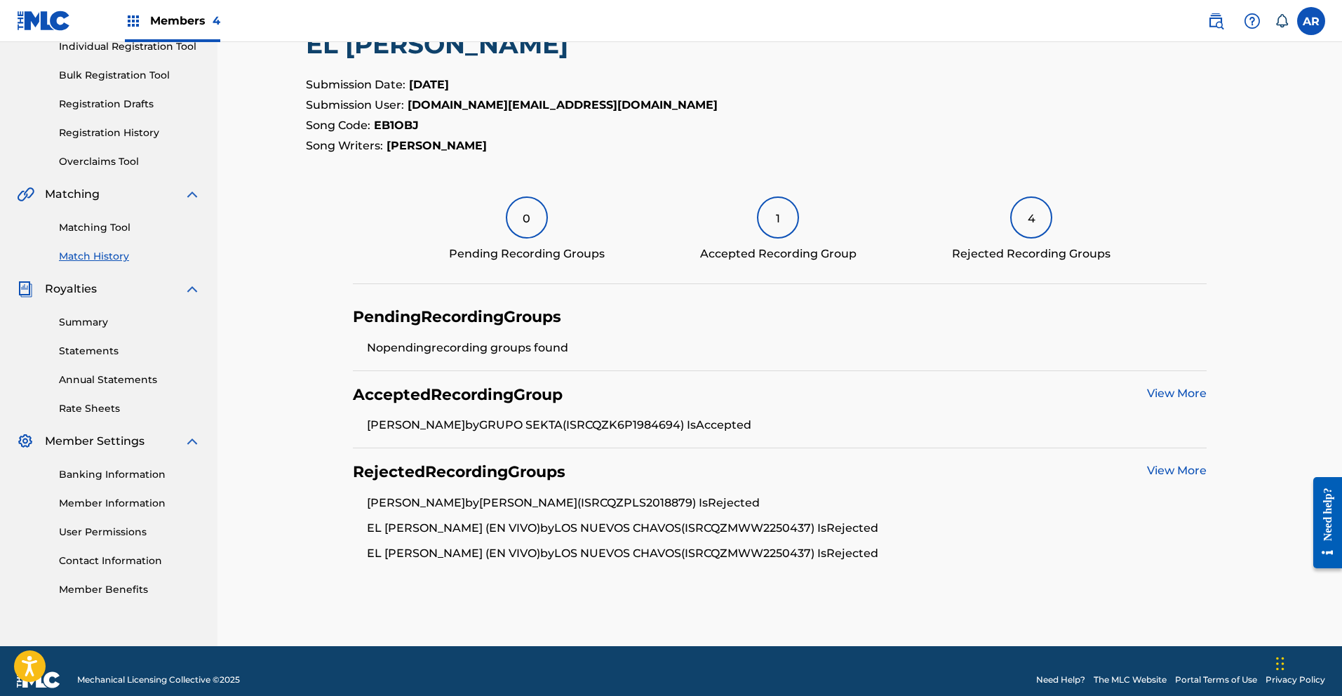
scroll to position [206, 0]
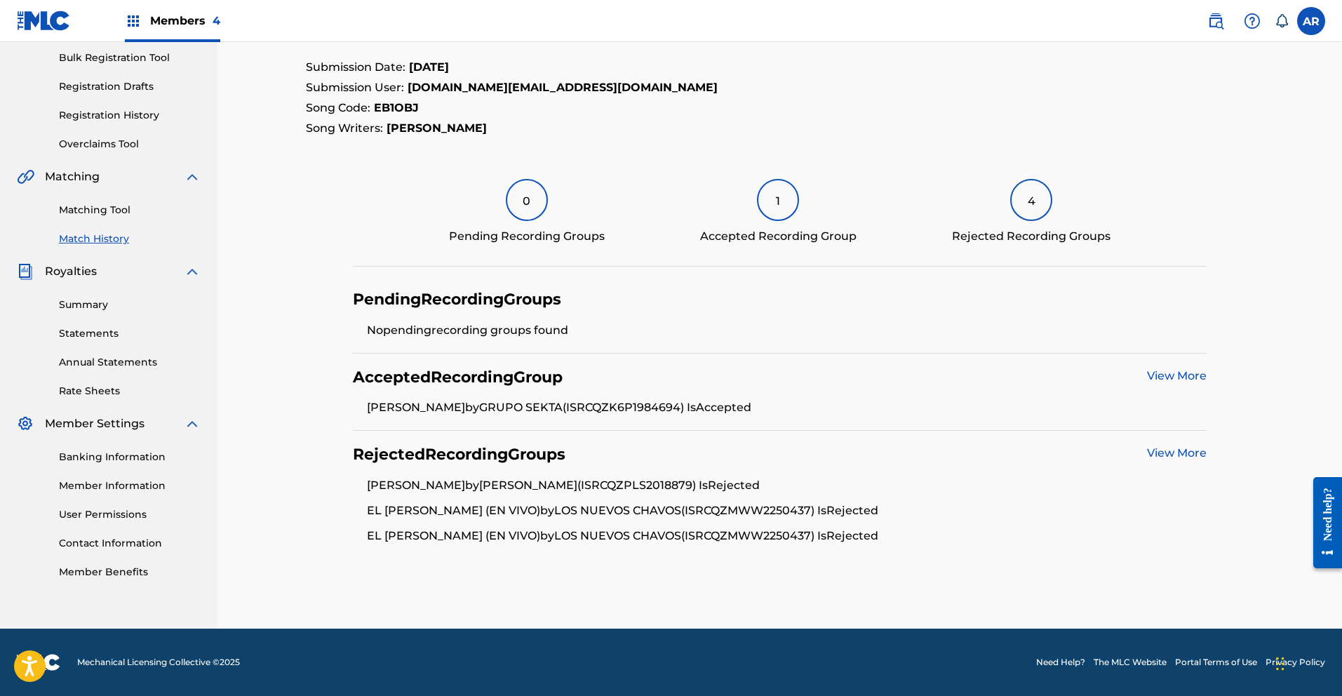
click at [1170, 451] on link "View More" at bounding box center [1177, 452] width 60 height 13
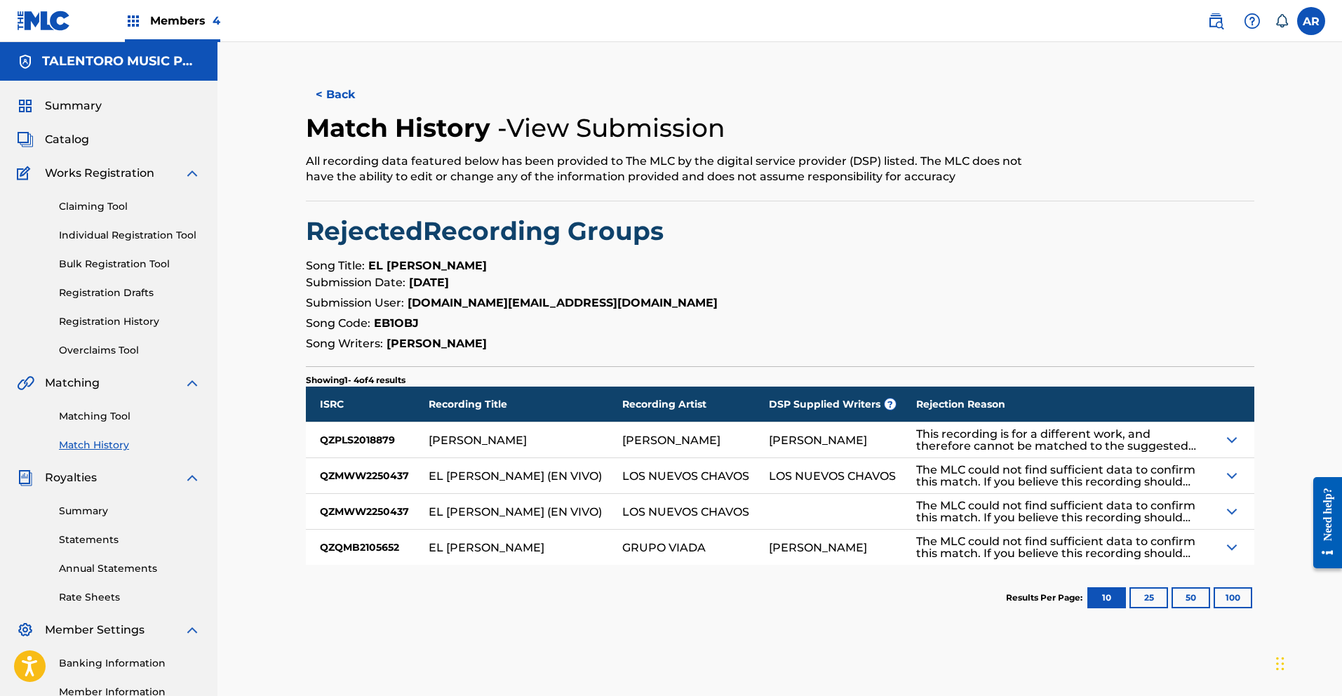
click at [1233, 438] on img at bounding box center [1231, 439] width 17 height 17
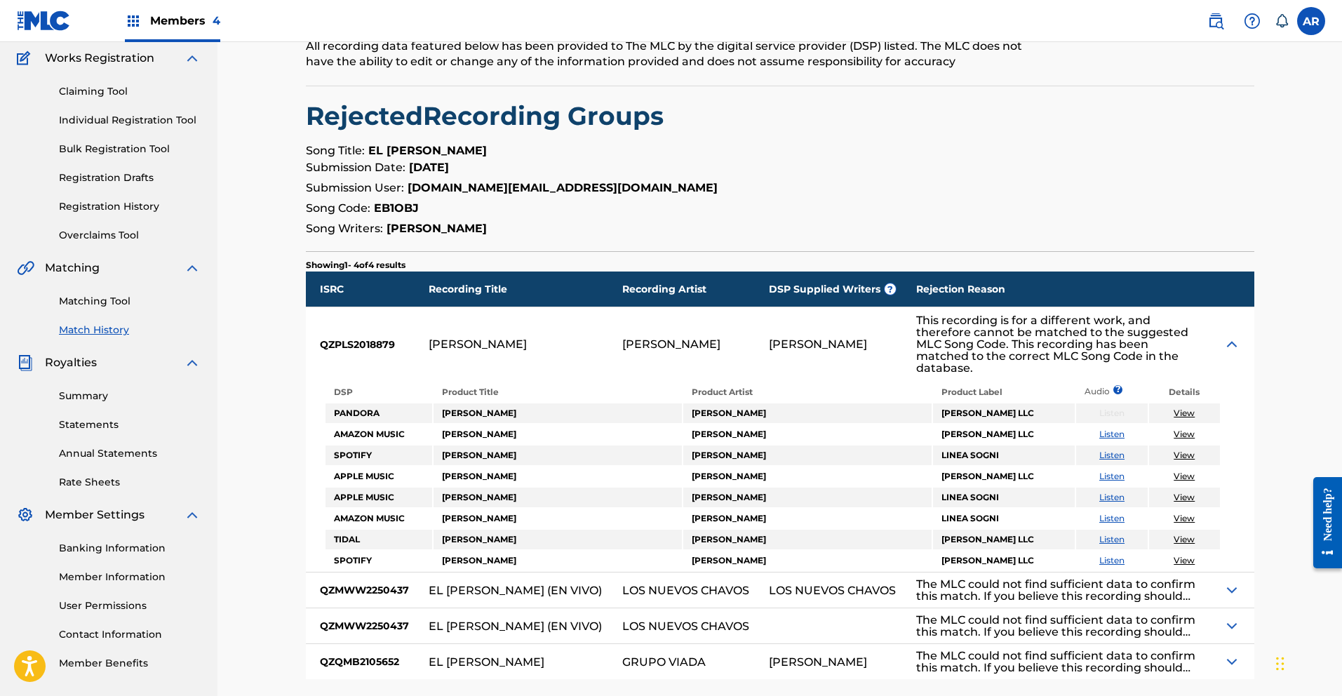
scroll to position [118, 0]
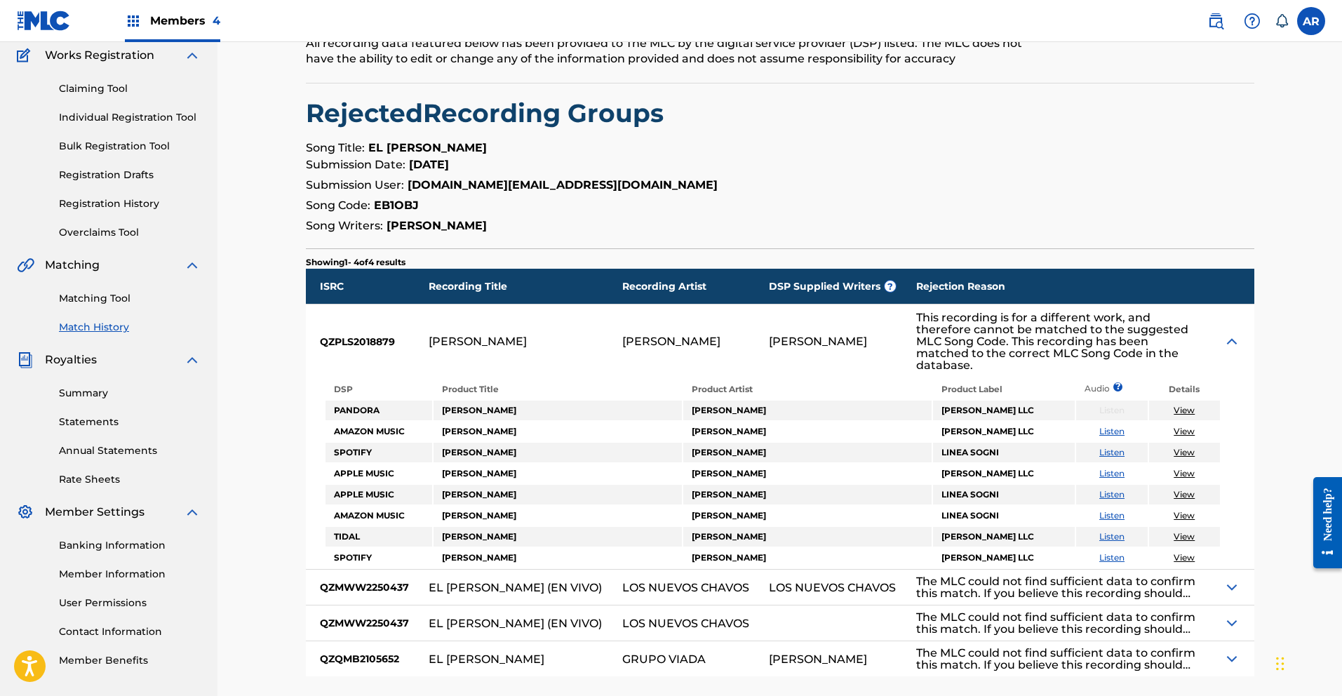
click at [1107, 450] on link "Listen" at bounding box center [1111, 452] width 25 height 11
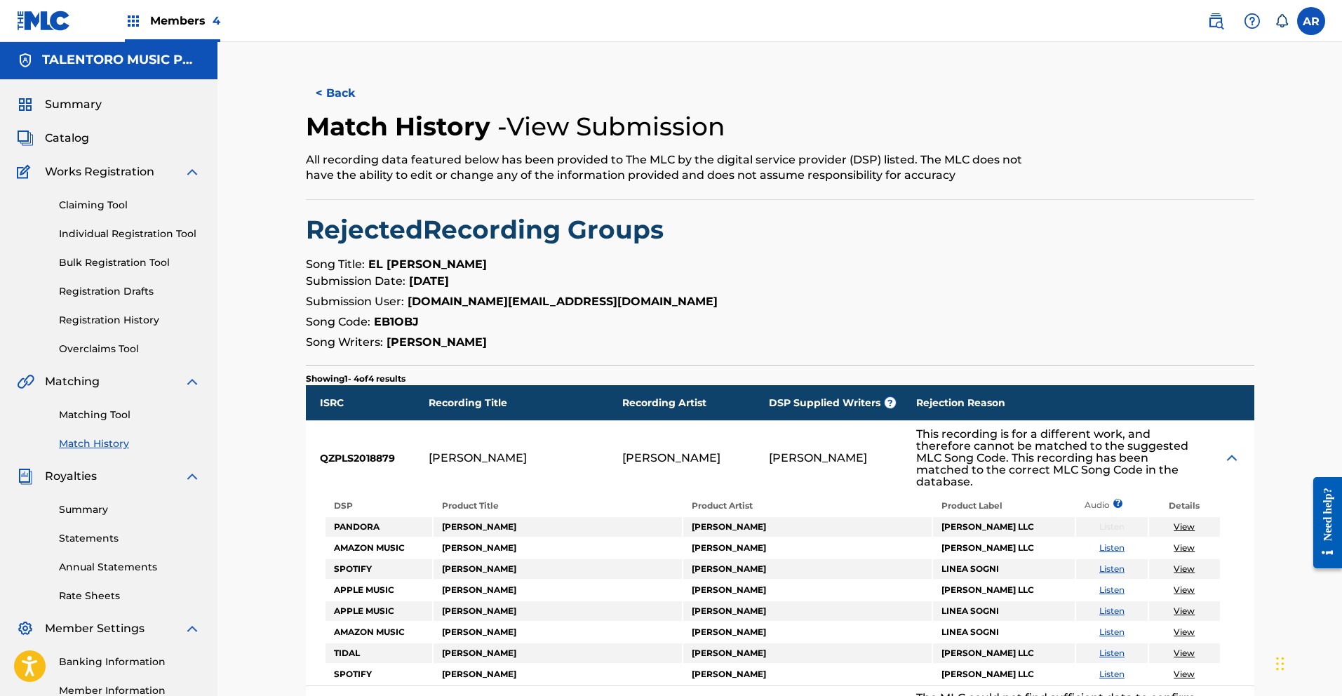
scroll to position [0, 0]
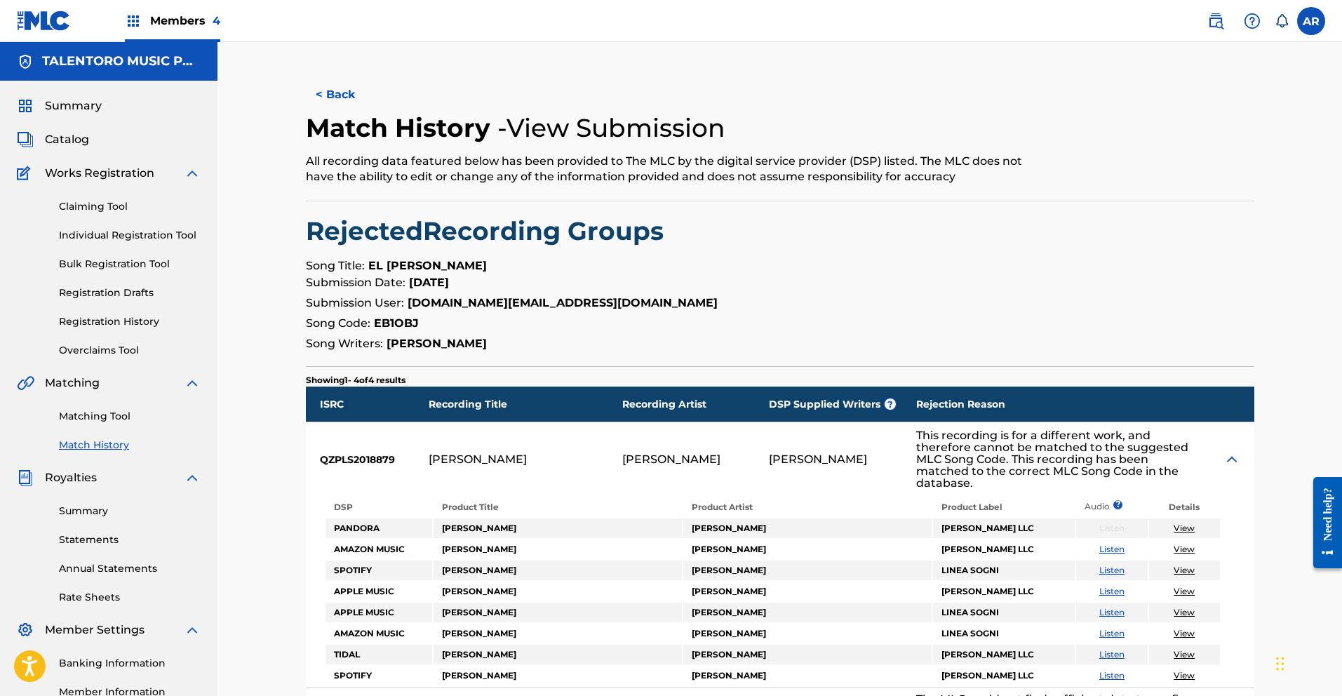
click at [337, 95] on button "< Back" at bounding box center [348, 94] width 84 height 35
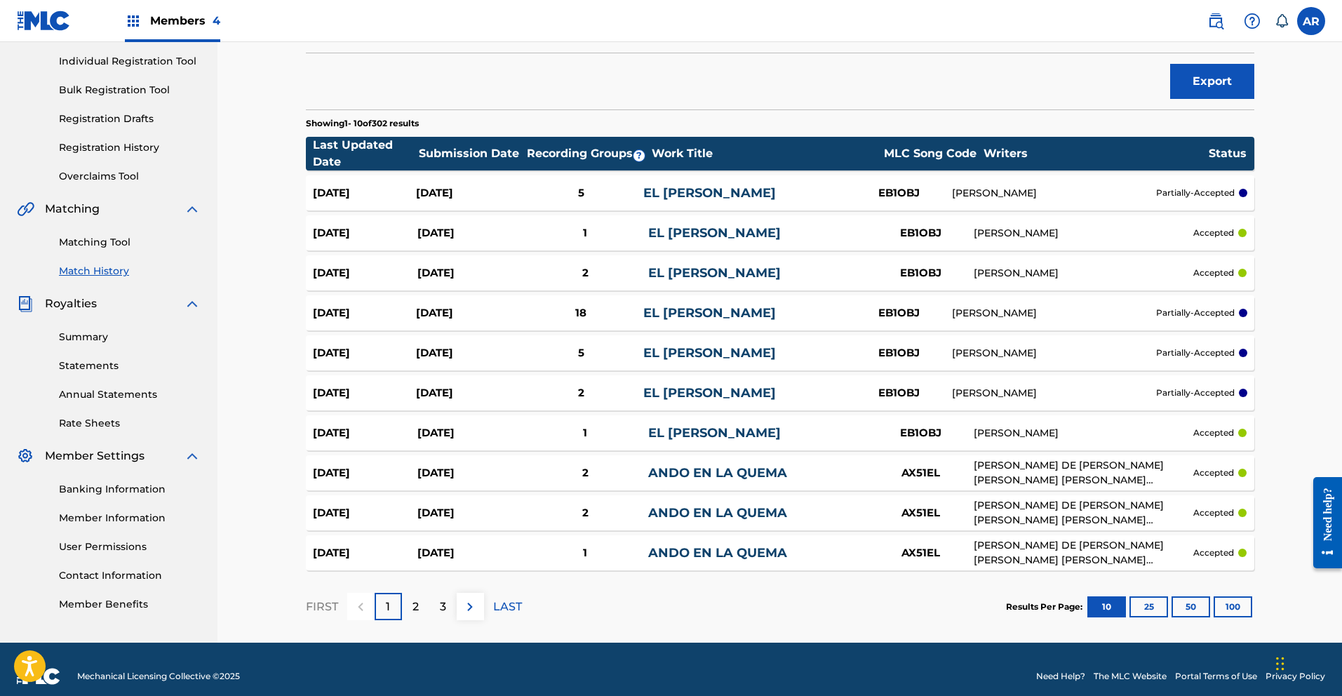
scroll to position [188, 0]
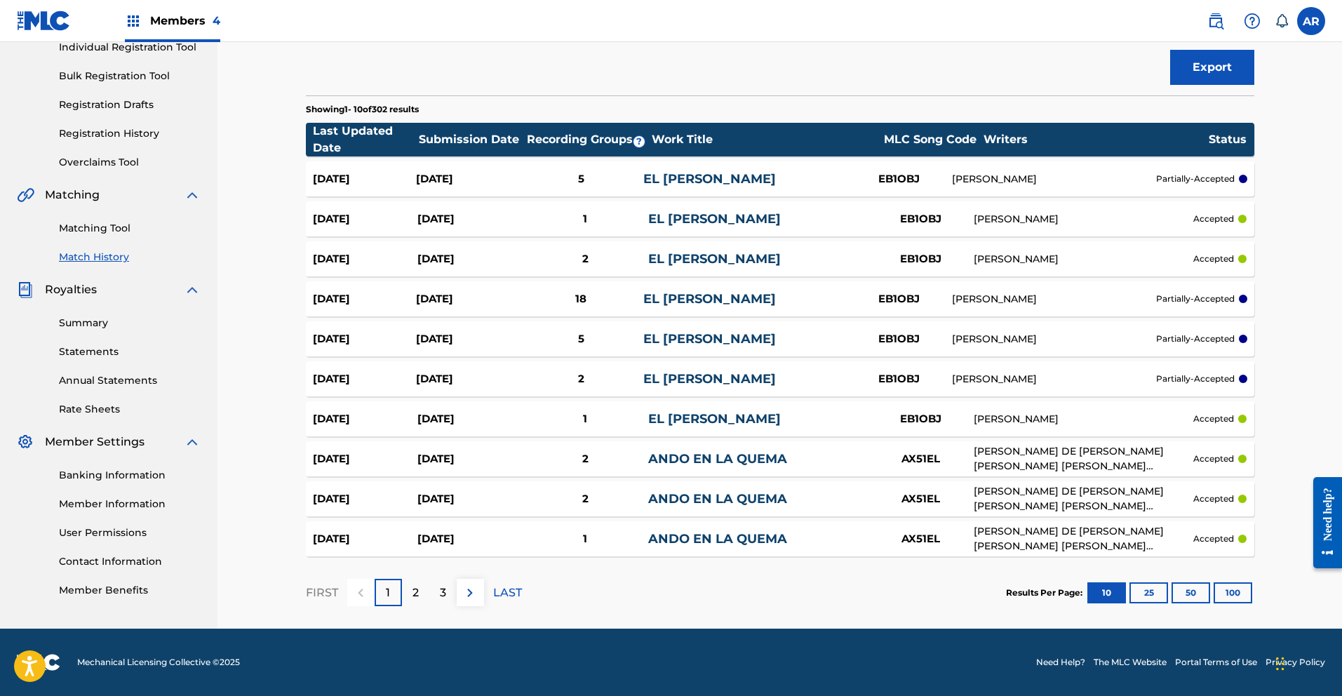
click at [479, 298] on div "[DATE]" at bounding box center [467, 299] width 103 height 16
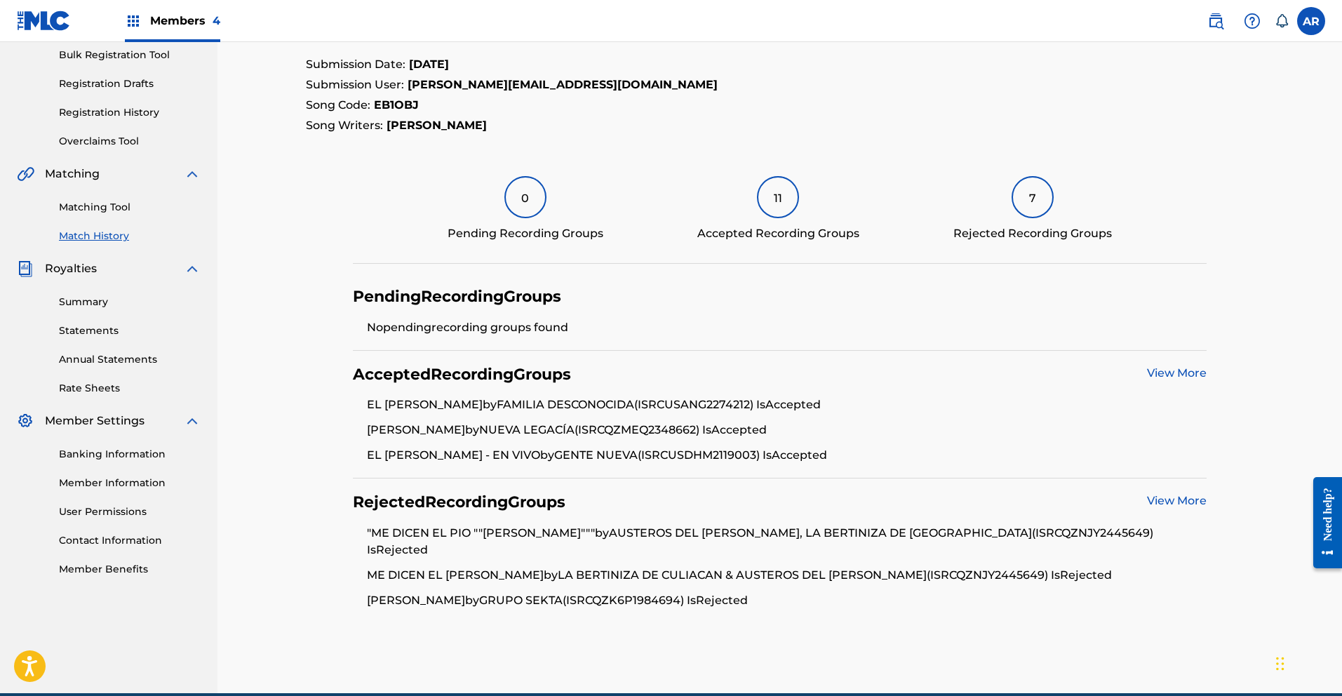
scroll to position [211, 0]
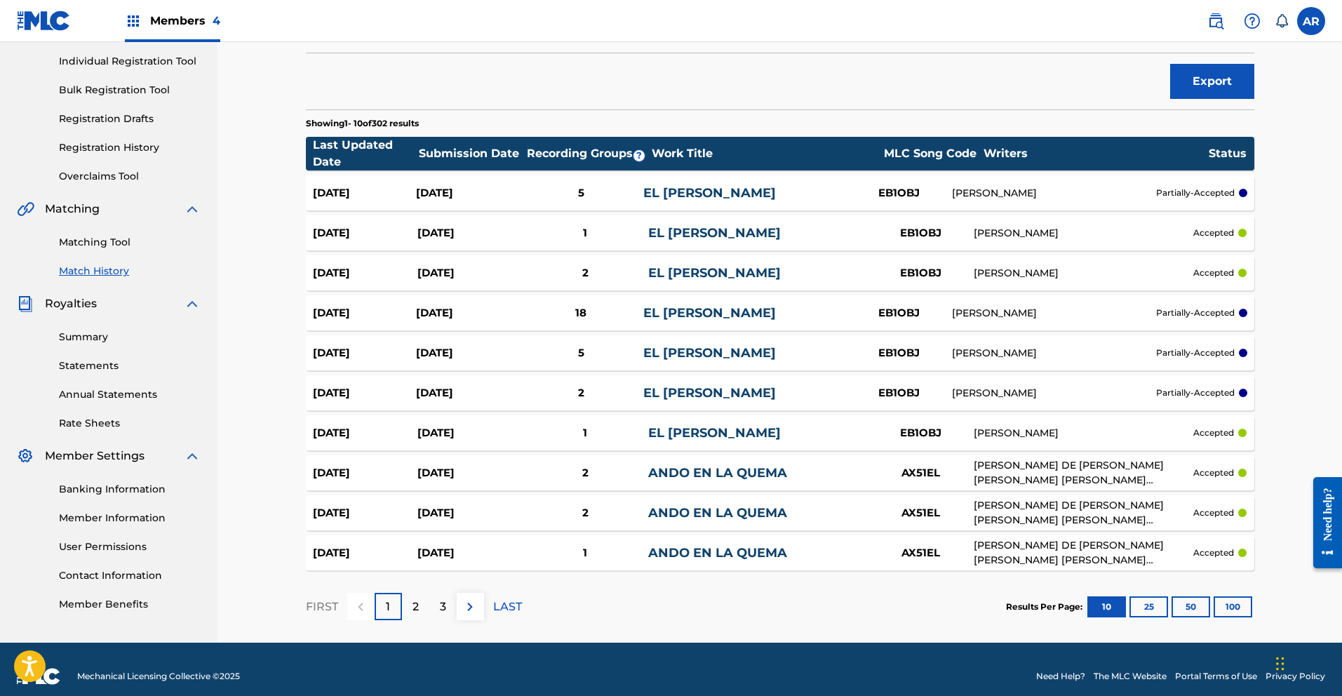
scroll to position [188, 0]
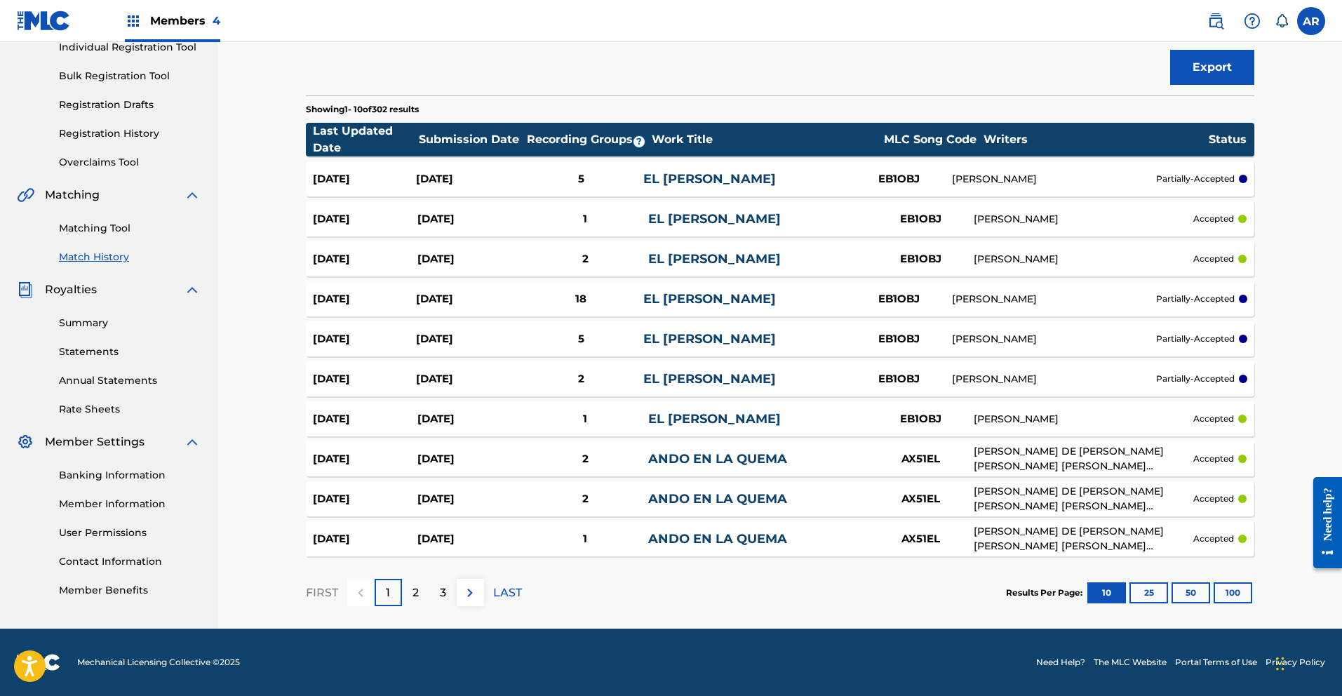
click at [482, 382] on div "[DATE]" at bounding box center [467, 379] width 103 height 16
